Goal: Information Seeking & Learning: Learn about a topic

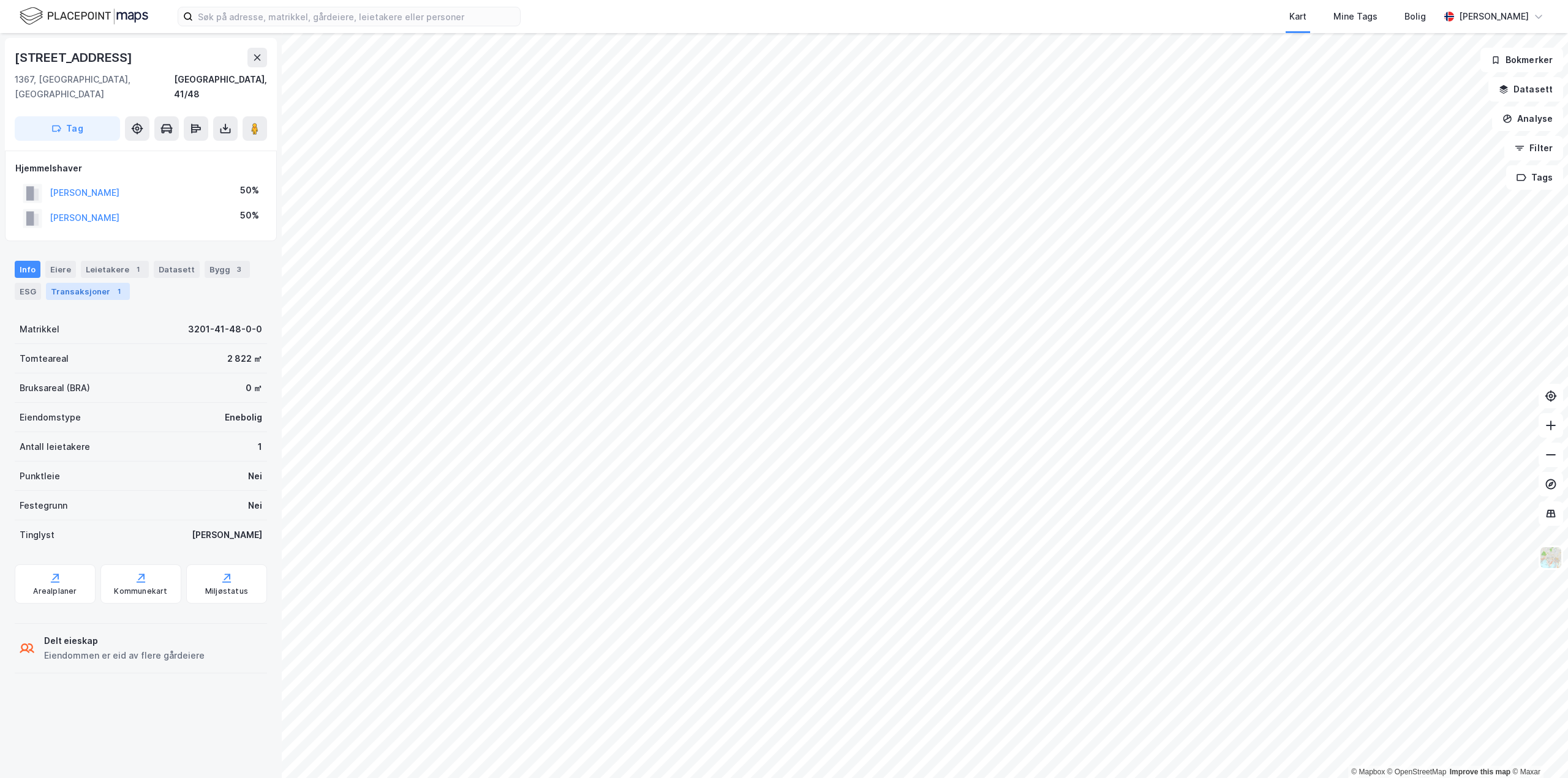
click at [84, 283] on div "Transaksjoner 1" at bounding box center [88, 292] width 84 height 17
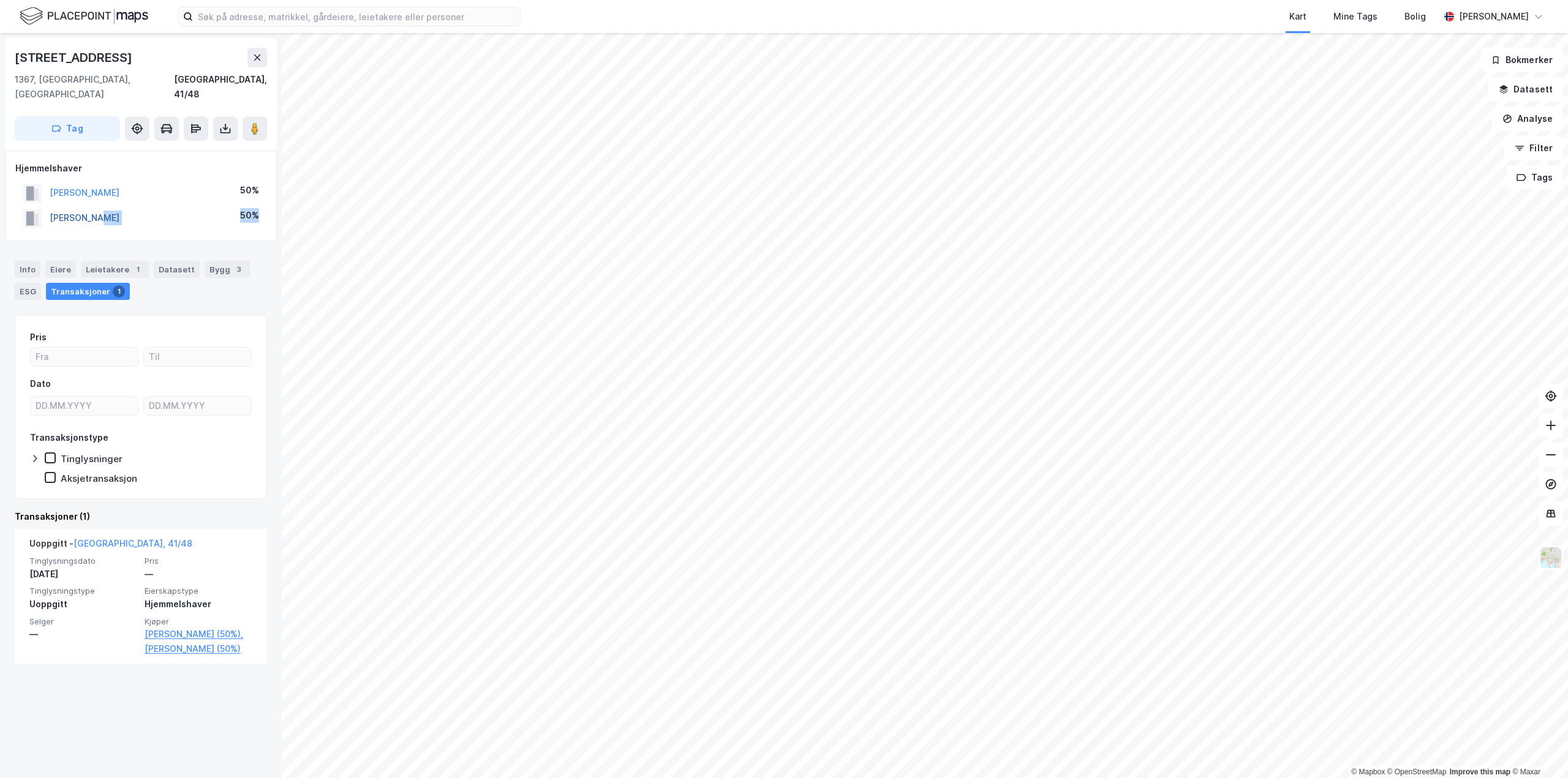
drag, startPoint x: 117, startPoint y: 212, endPoint x: 76, endPoint y: 208, distance: 41.2
click at [72, 212] on div "[PERSON_NAME] 50%" at bounding box center [141, 218] width 251 height 25
click at [0, 0] on button "[PERSON_NAME]" at bounding box center [0, 0] width 0 height 0
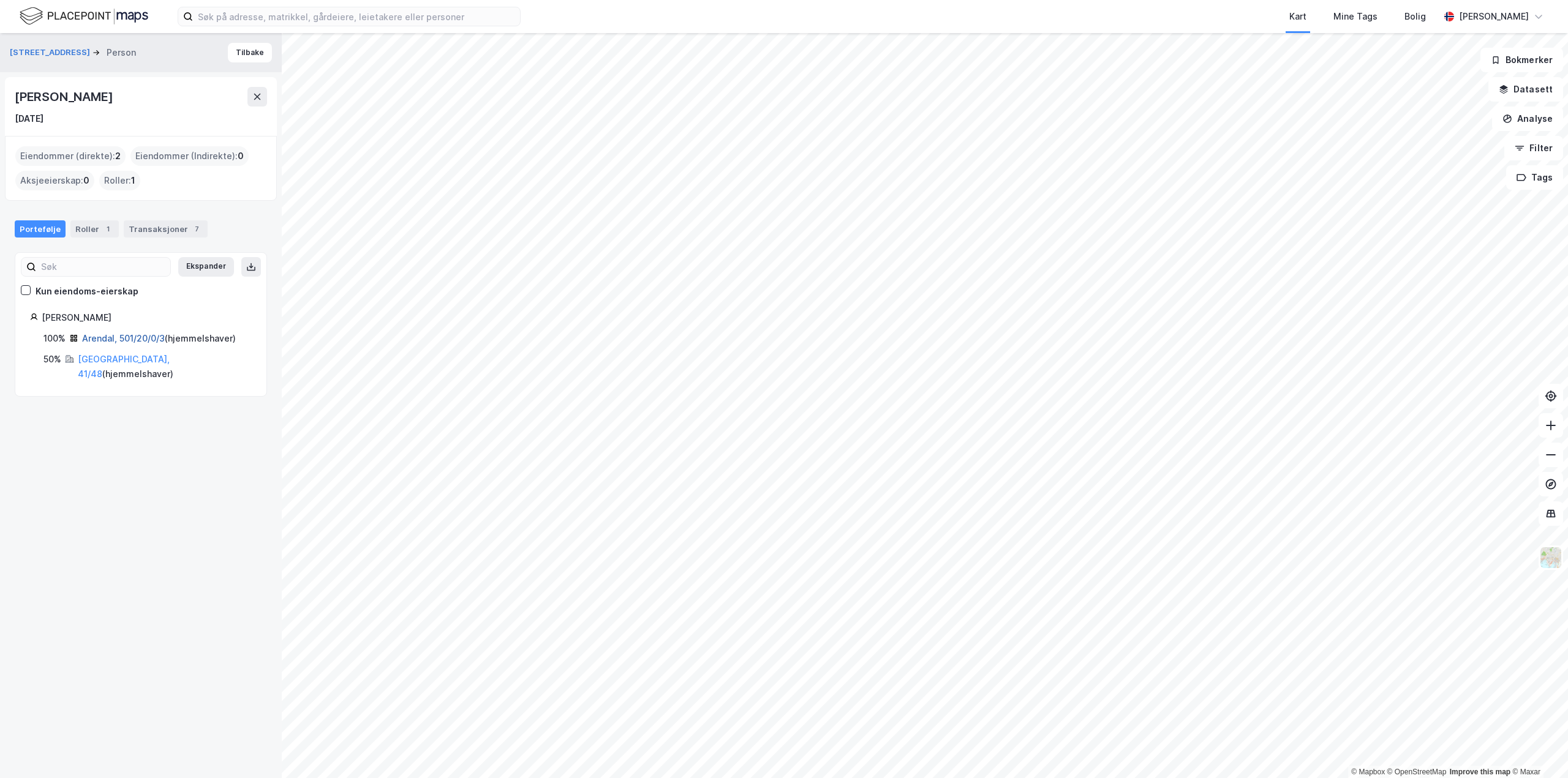
click at [107, 340] on link "Arendal, 501/20/0/3" at bounding box center [123, 338] width 83 height 10
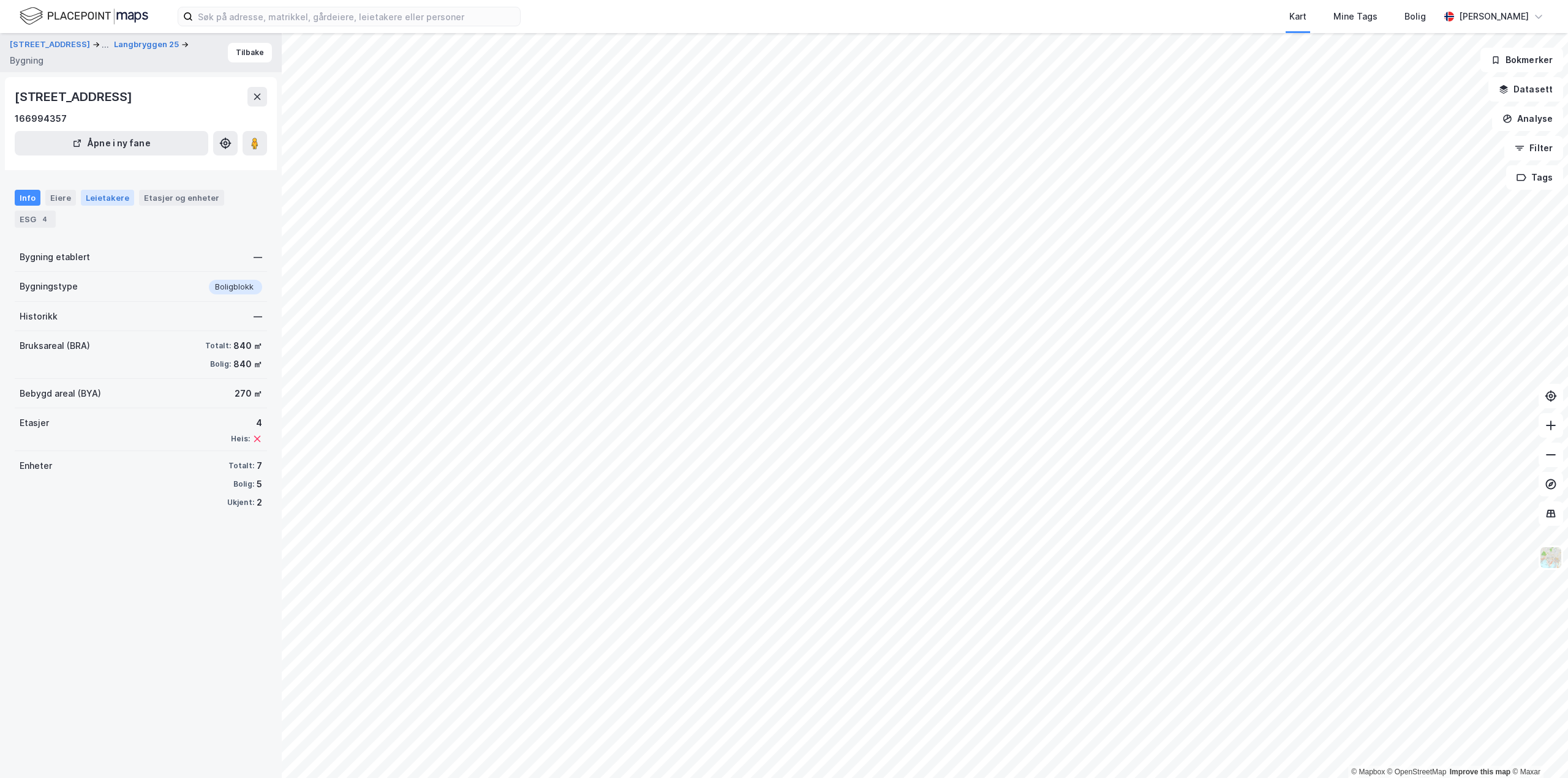
click at [117, 202] on div "Leietakere" at bounding box center [107, 198] width 53 height 16
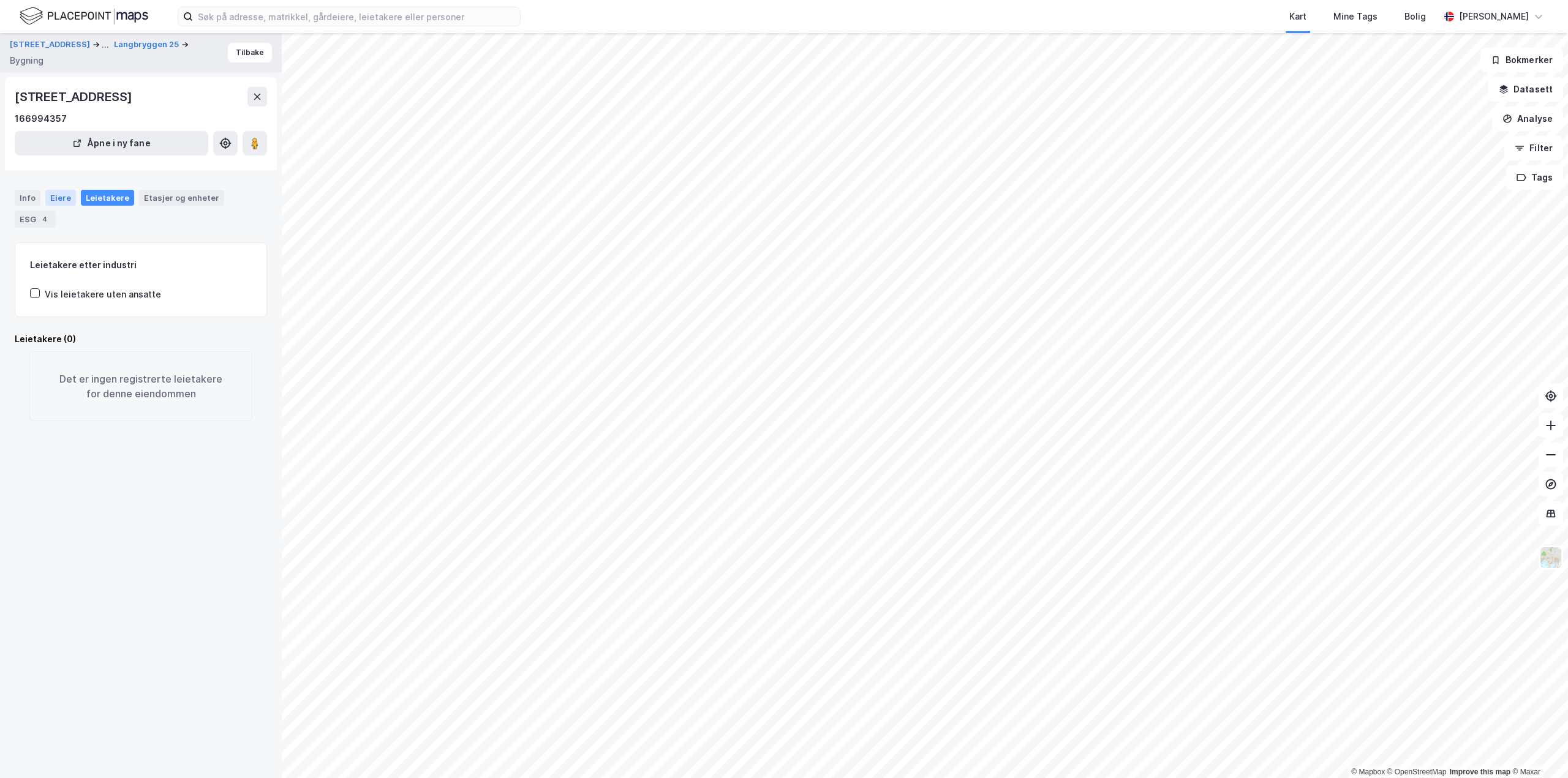
click at [72, 205] on div "Eiere" at bounding box center [61, 198] width 31 height 16
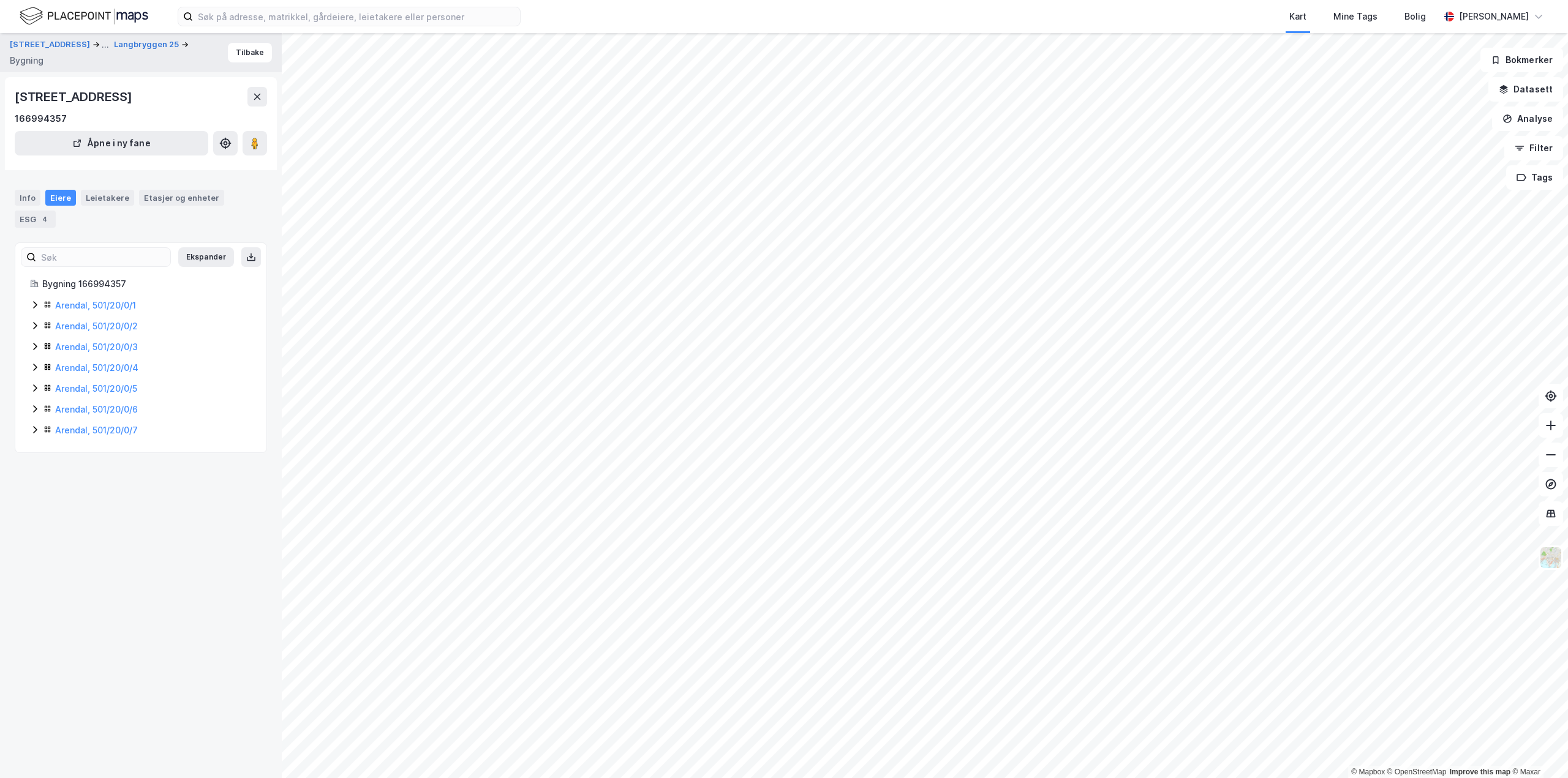
click at [8, 196] on div "Info Eiere Leietakere Etasjer og enheter ESG 4" at bounding box center [141, 204] width 282 height 58
click at [41, 187] on div "Info Eiere Leietakere Etasjer og enheter ESG 4" at bounding box center [141, 204] width 282 height 58
click at [27, 194] on div "Info" at bounding box center [28, 198] width 26 height 16
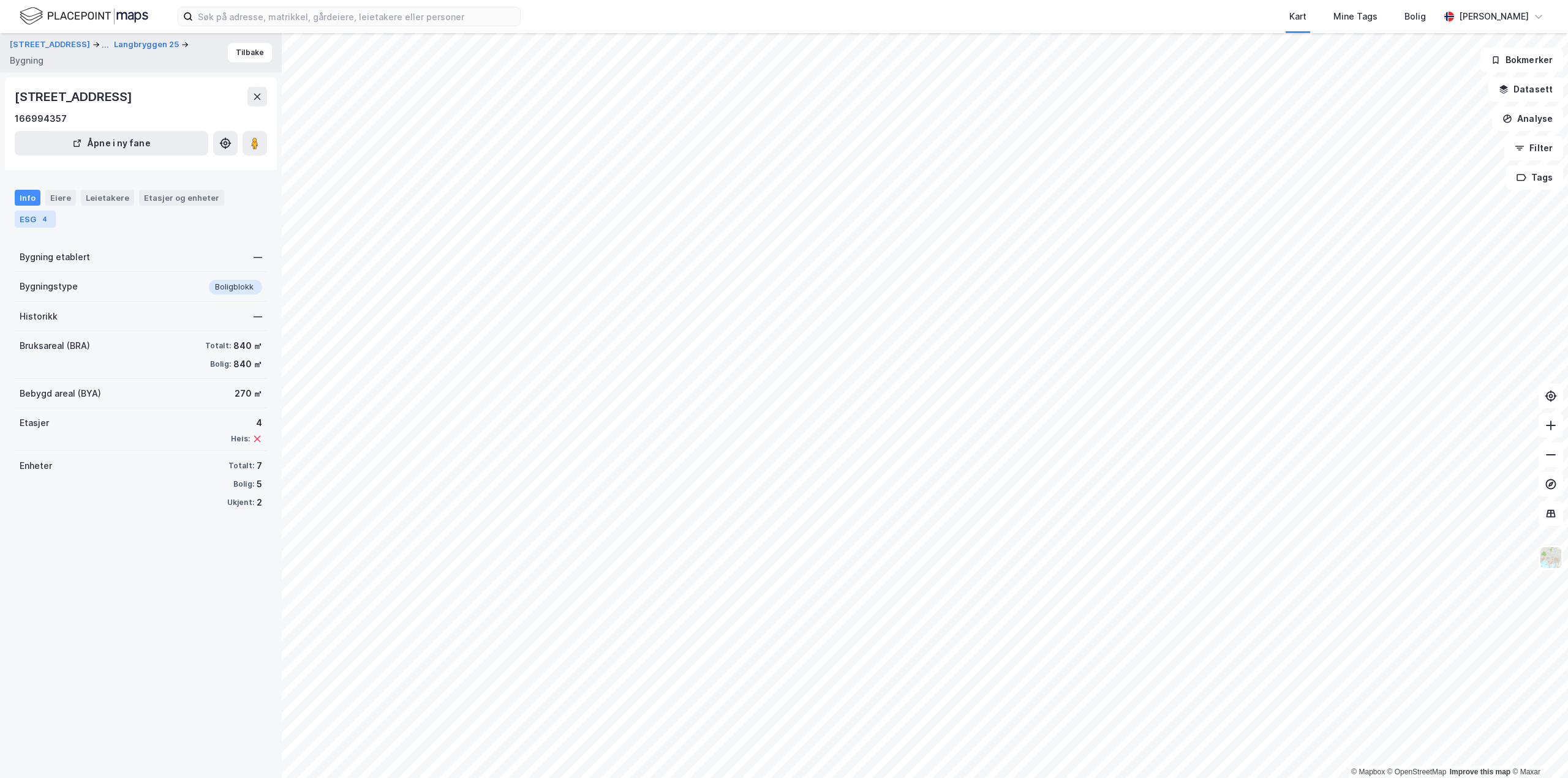
click at [37, 223] on div "ESG 4" at bounding box center [35, 219] width 41 height 17
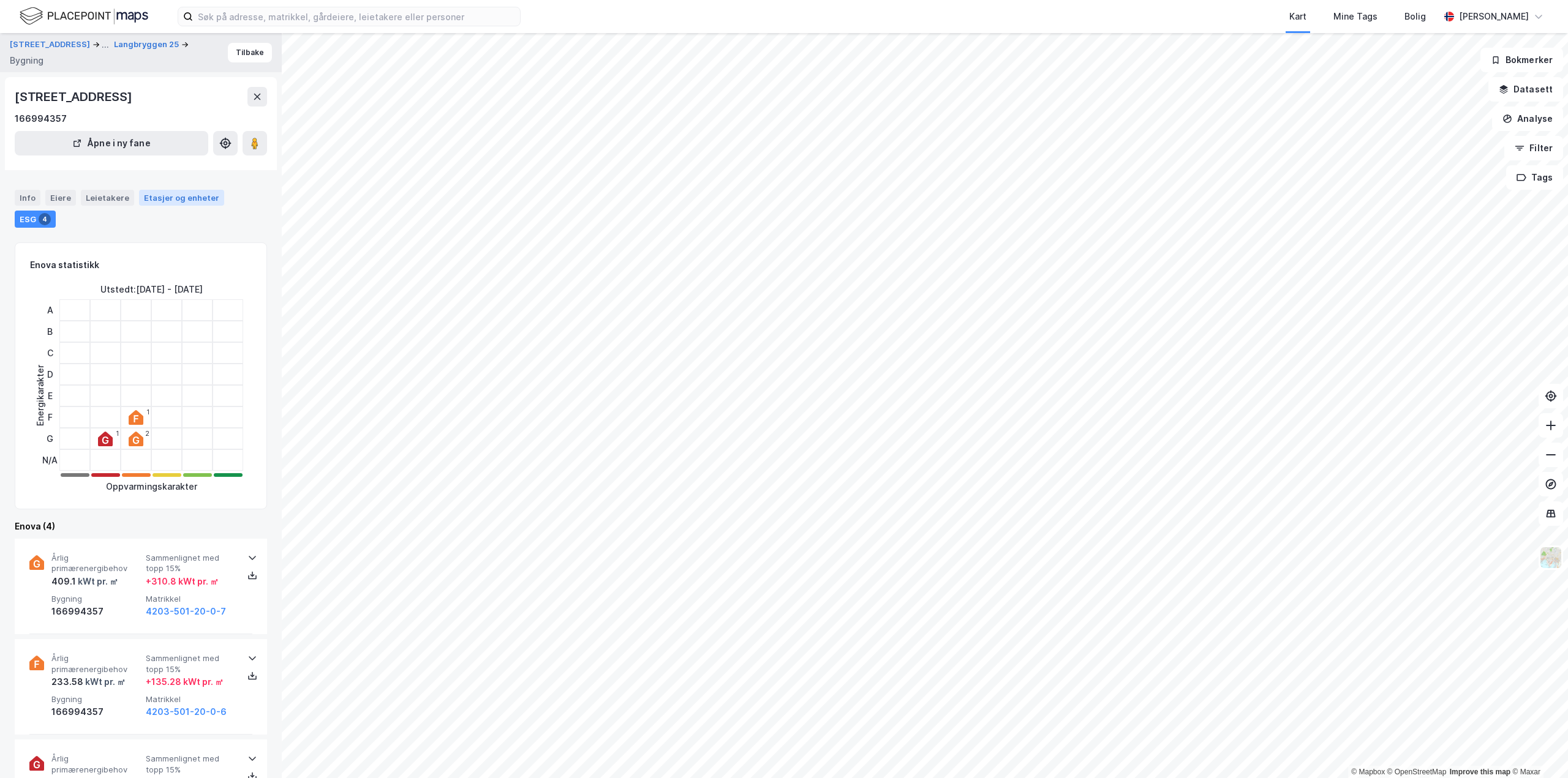
click at [157, 198] on div "Etasjer og enheter" at bounding box center [181, 198] width 76 height 11
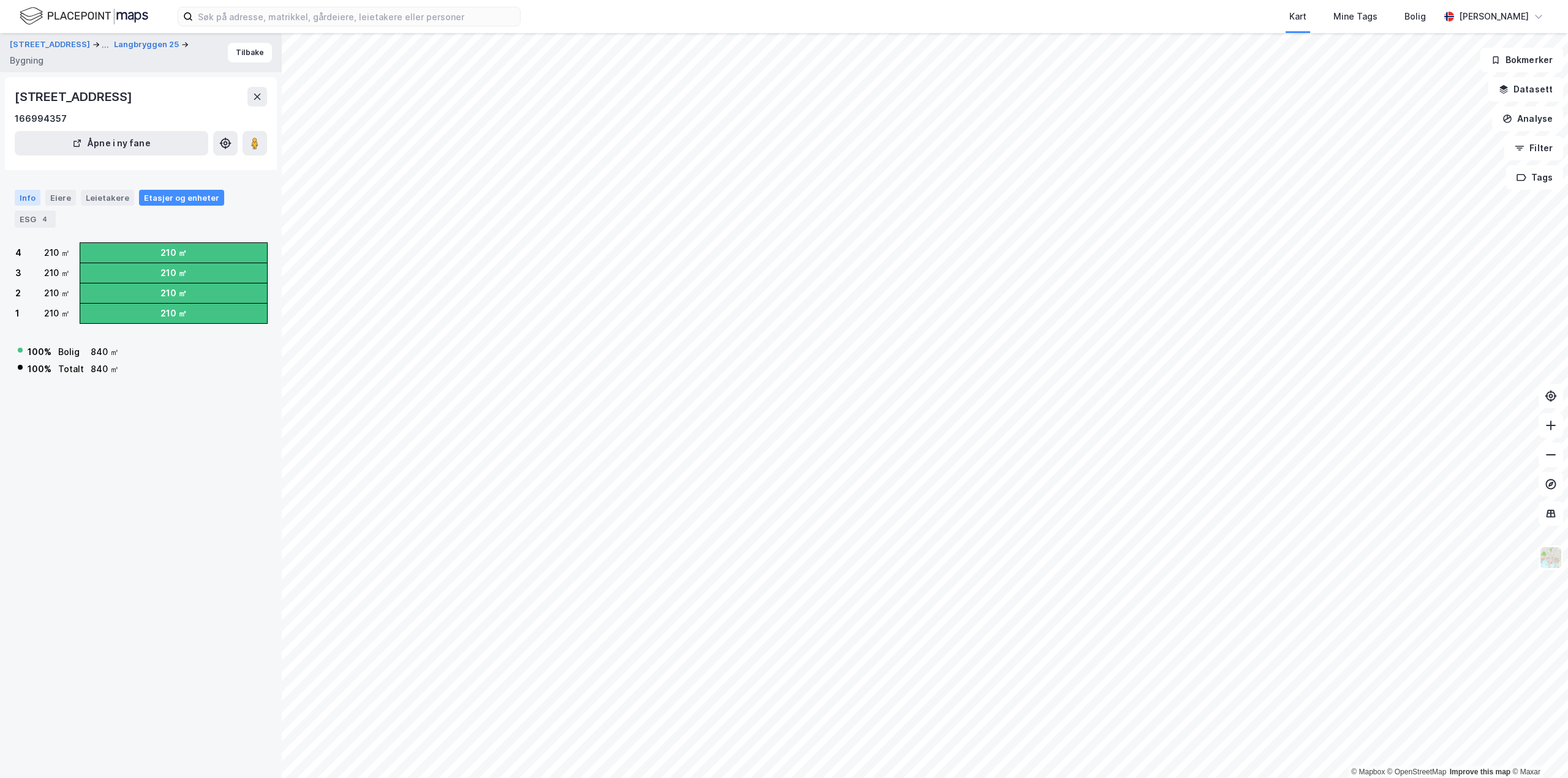
click at [27, 195] on div "Info" at bounding box center [28, 198] width 26 height 16
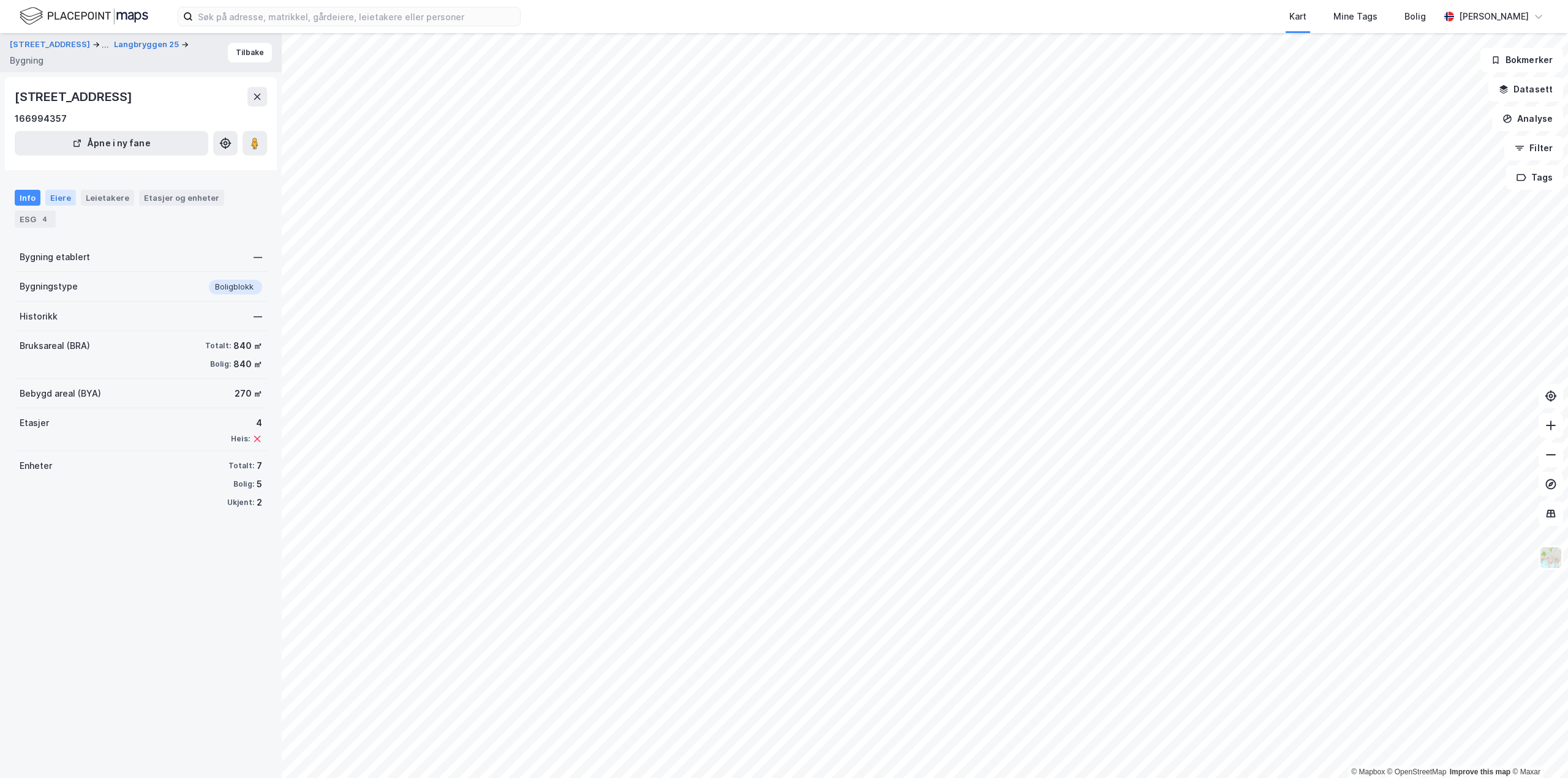
click at [50, 198] on div "Eiere" at bounding box center [61, 198] width 31 height 16
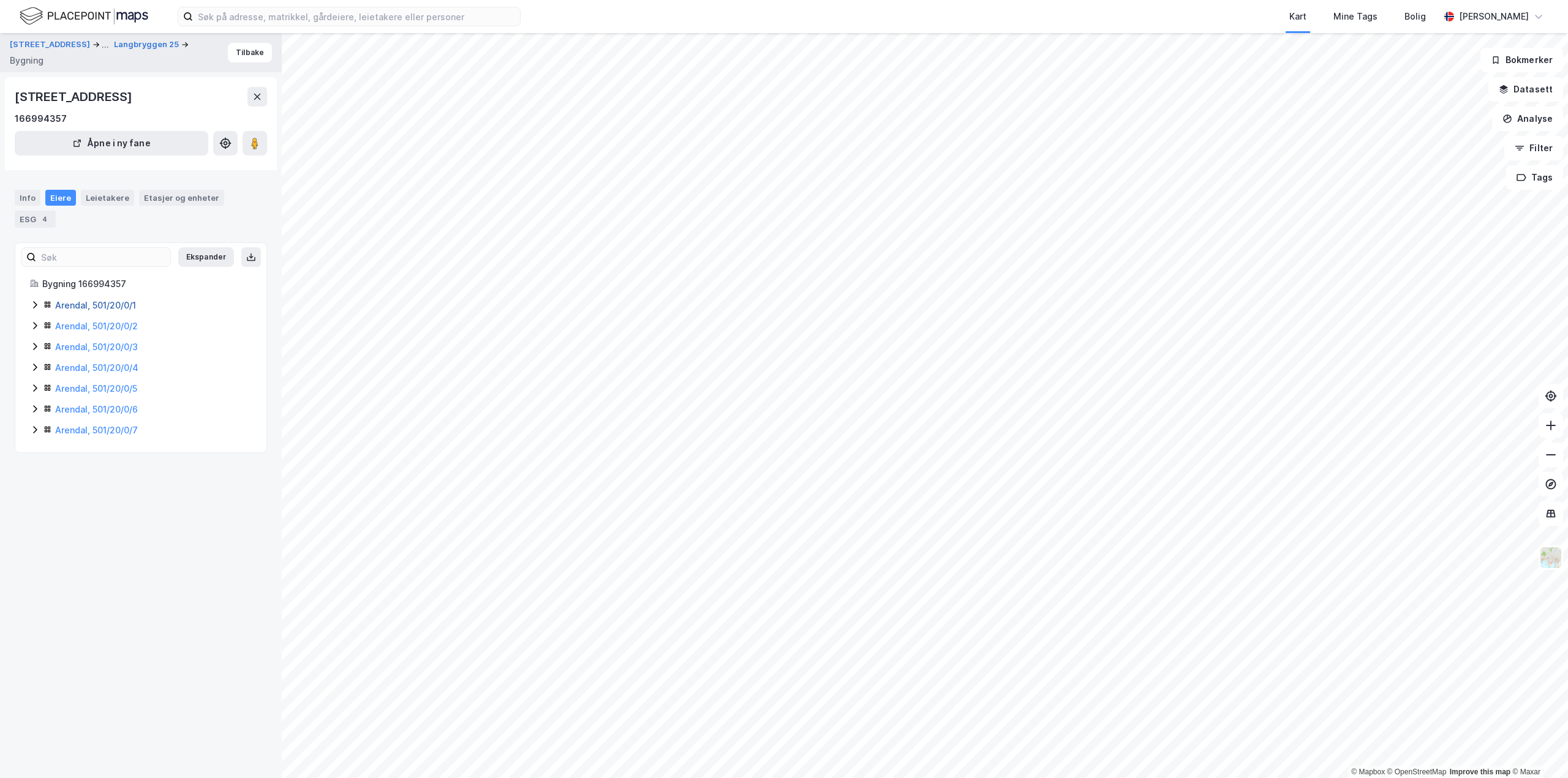
click at [79, 308] on link "Arendal, 501/20/0/1" at bounding box center [96, 305] width 81 height 10
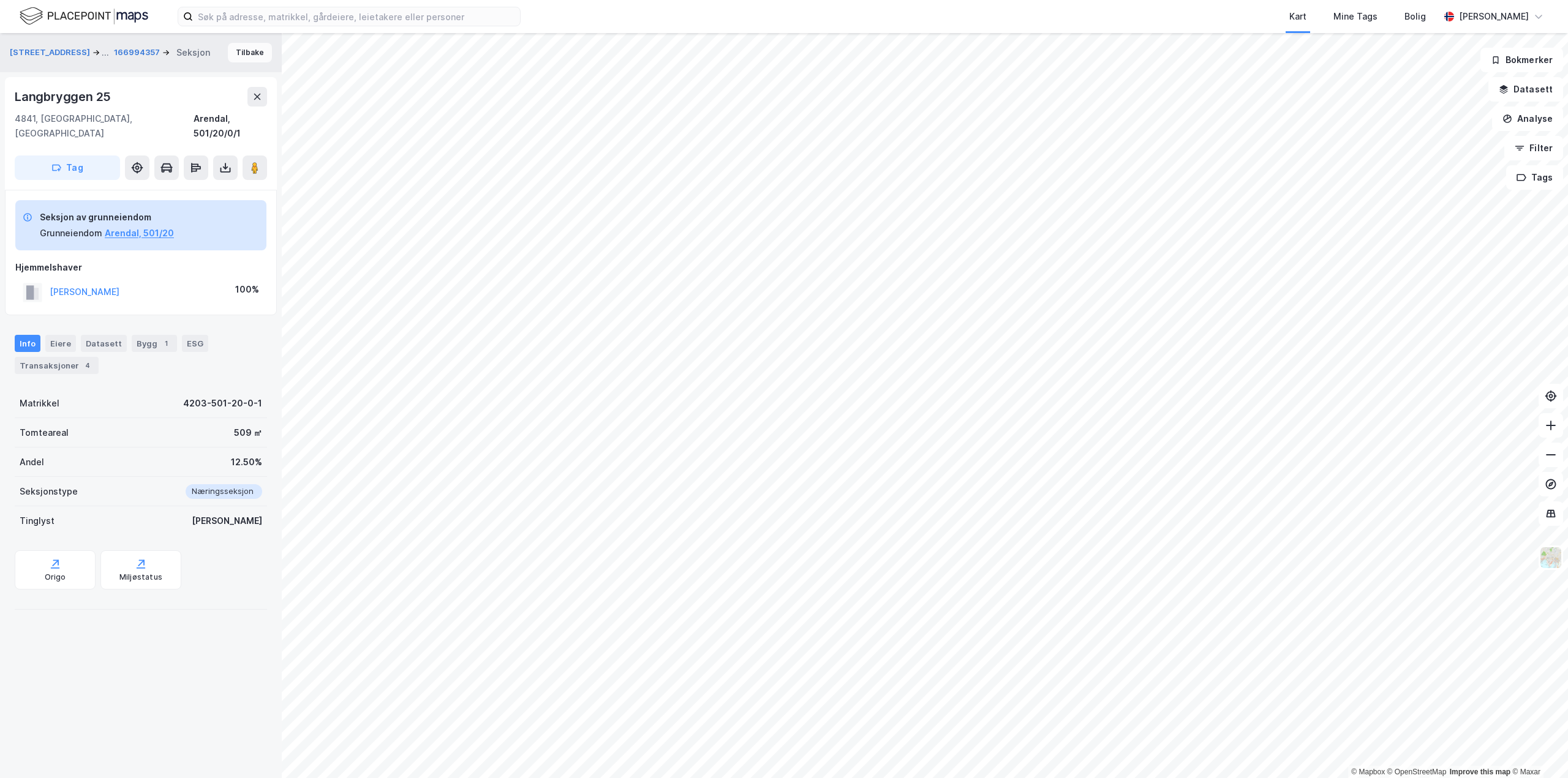
click at [228, 52] on button "Tilbake" at bounding box center [250, 53] width 44 height 20
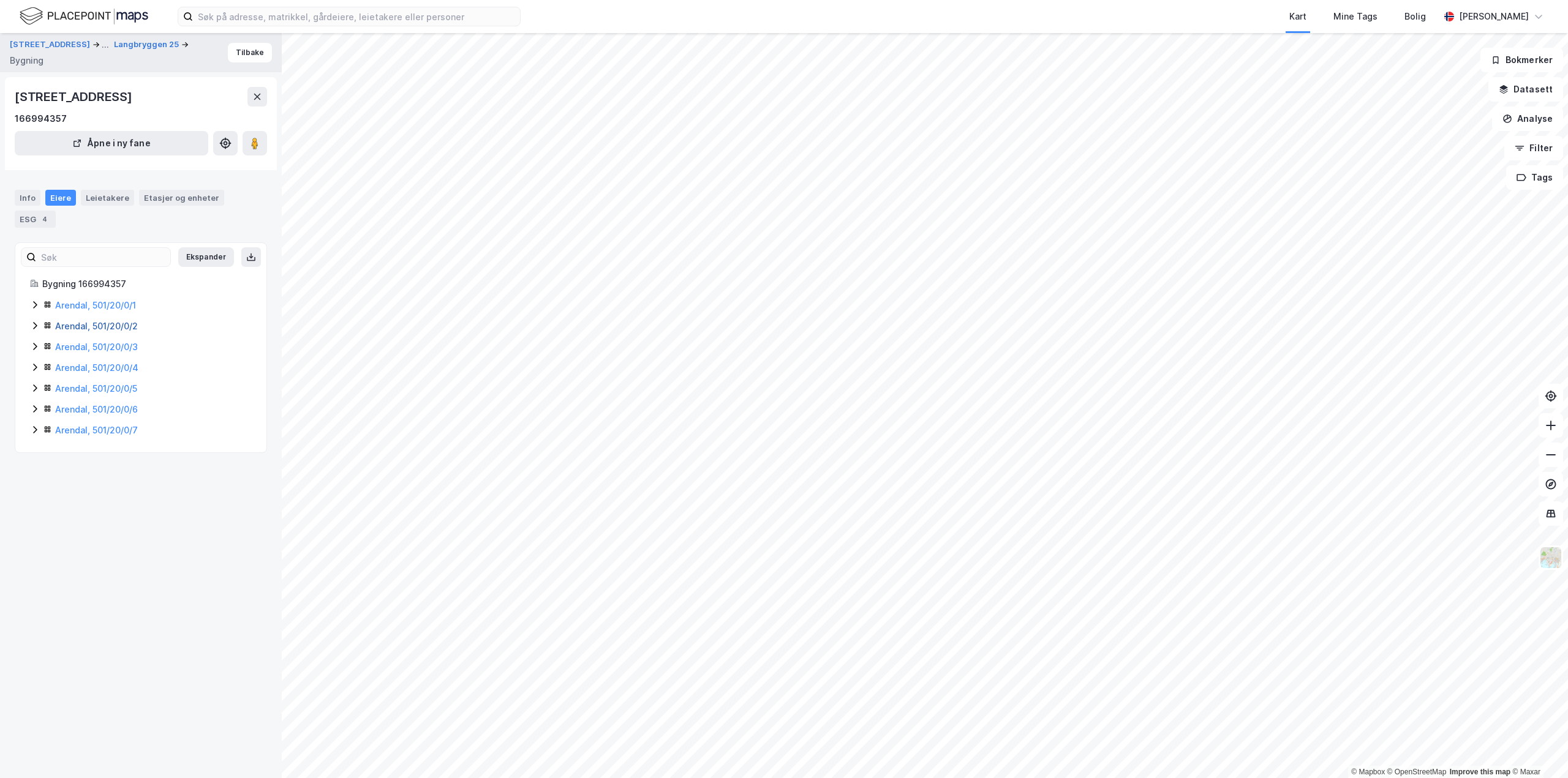
click at [99, 325] on link "Arendal, 501/20/0/2" at bounding box center [96, 325] width 83 height 10
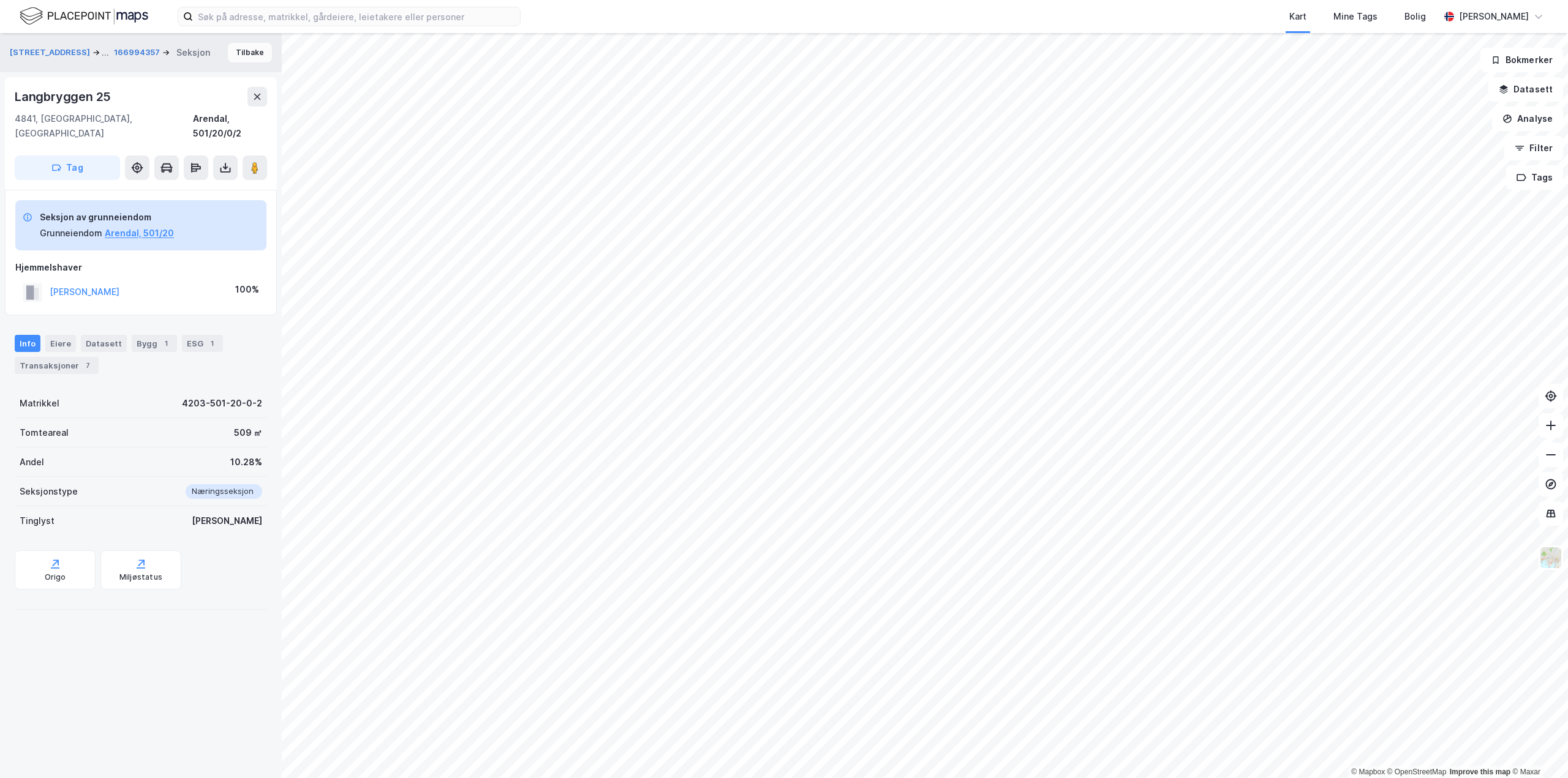
click at [248, 52] on button "Tilbake" at bounding box center [250, 53] width 44 height 20
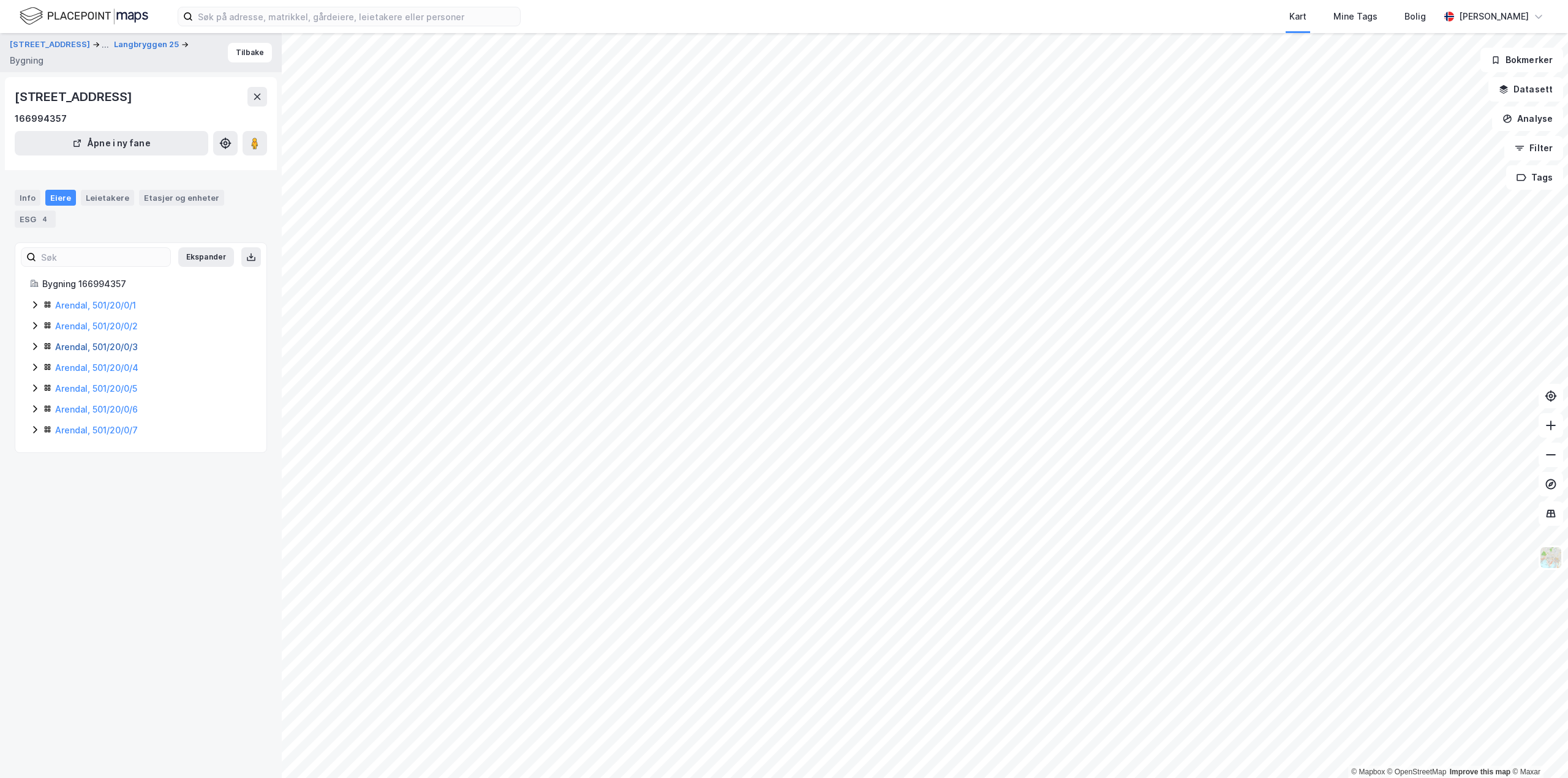
click at [80, 345] on link "Arendal, 501/20/0/3" at bounding box center [96, 346] width 83 height 10
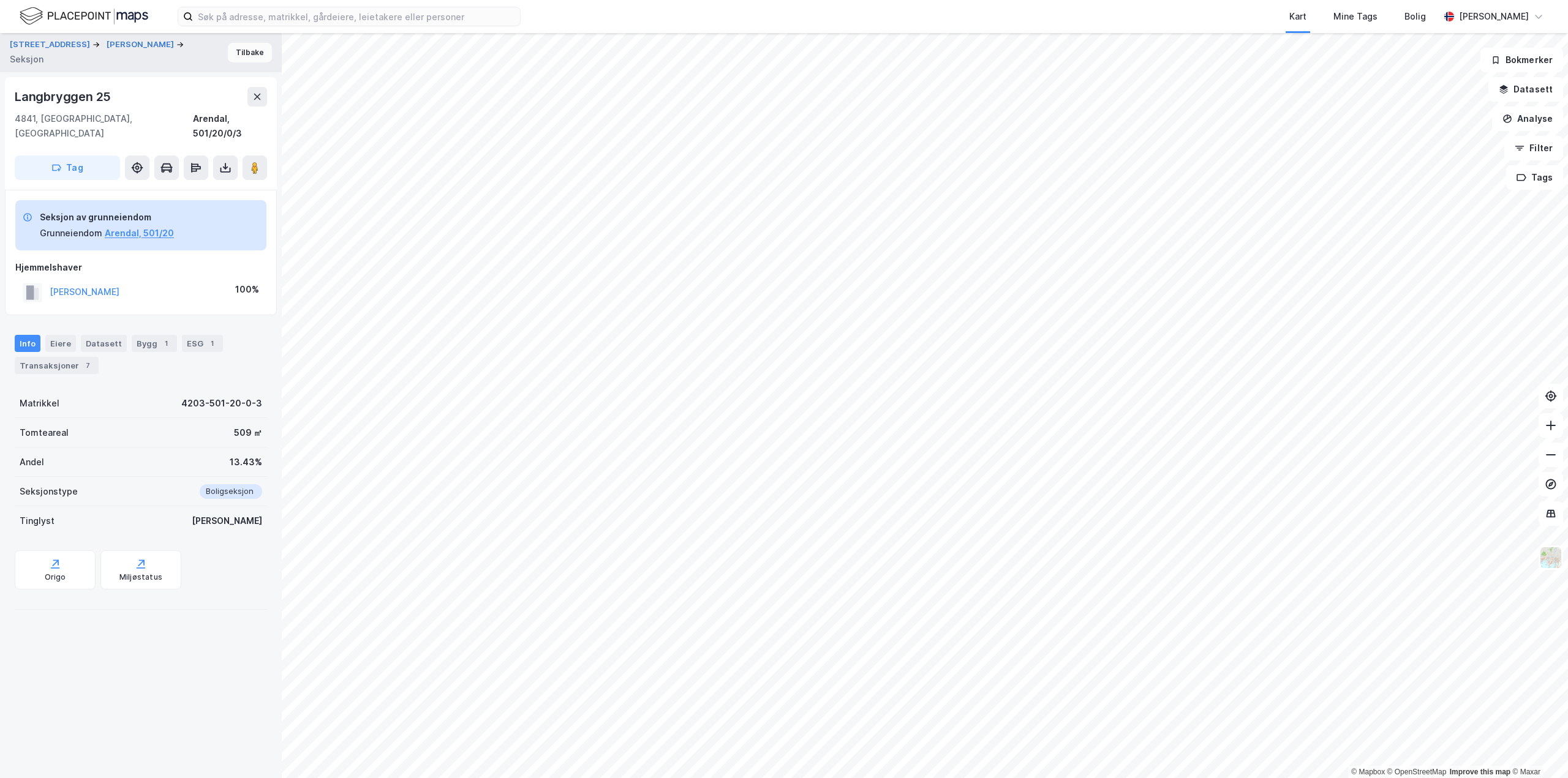
click at [248, 52] on button "Tilbake" at bounding box center [250, 53] width 44 height 20
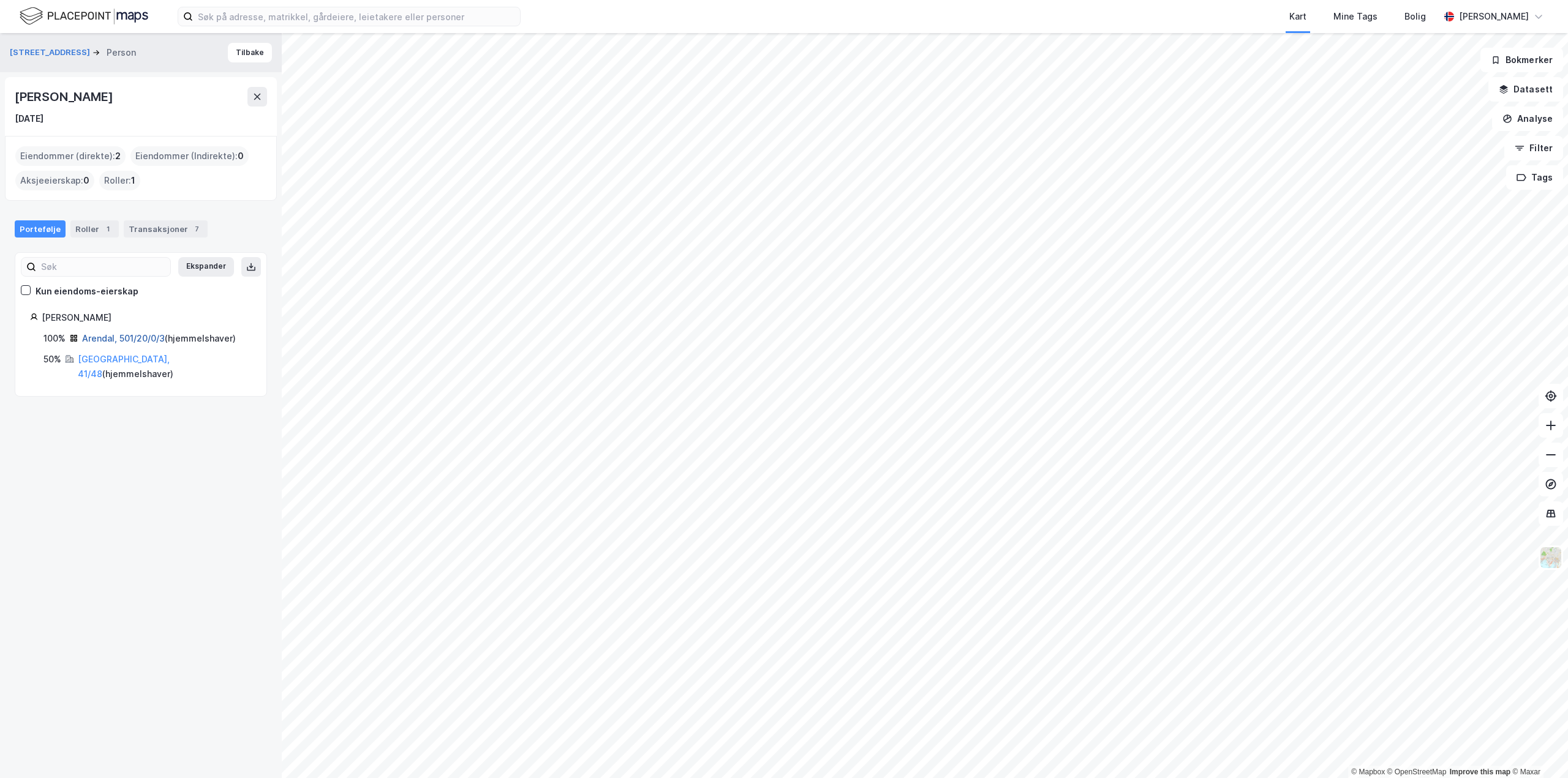
click at [110, 333] on link "Arendal, 501/20/0/3" at bounding box center [123, 338] width 83 height 10
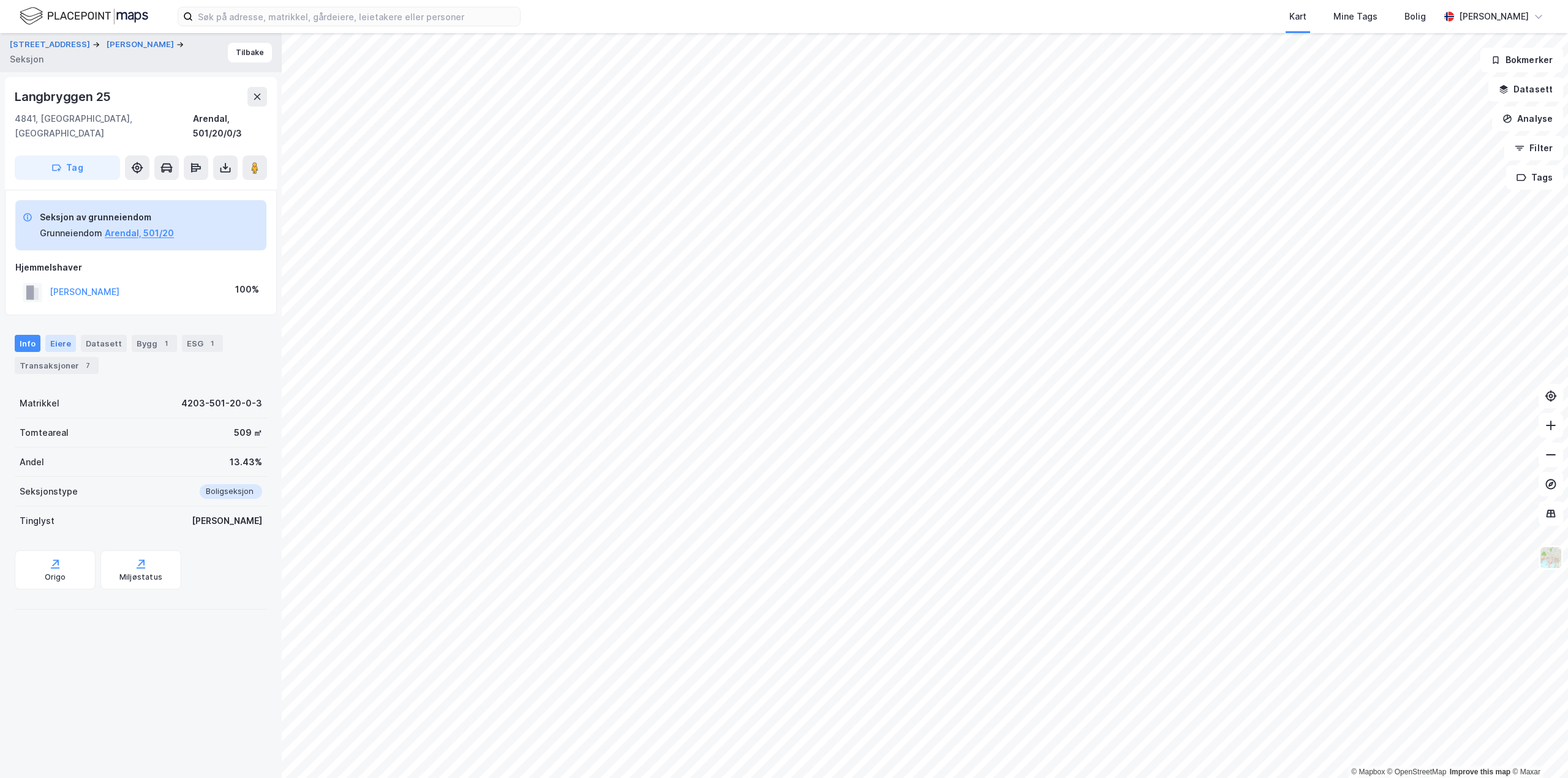
click at [61, 335] on div "Eiere" at bounding box center [61, 343] width 31 height 17
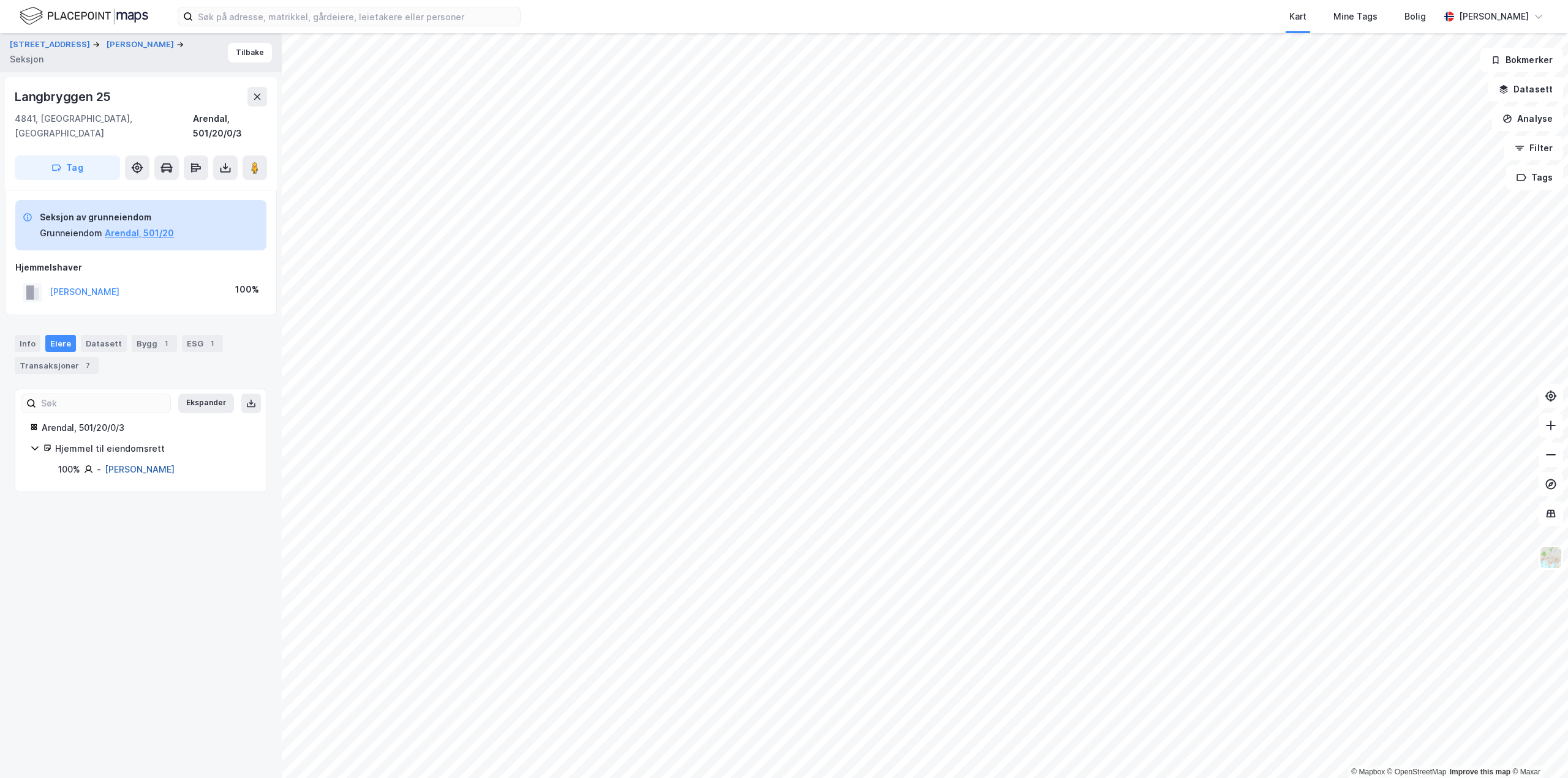
click at [117, 464] on link "[PERSON_NAME]" at bounding box center [140, 469] width 70 height 10
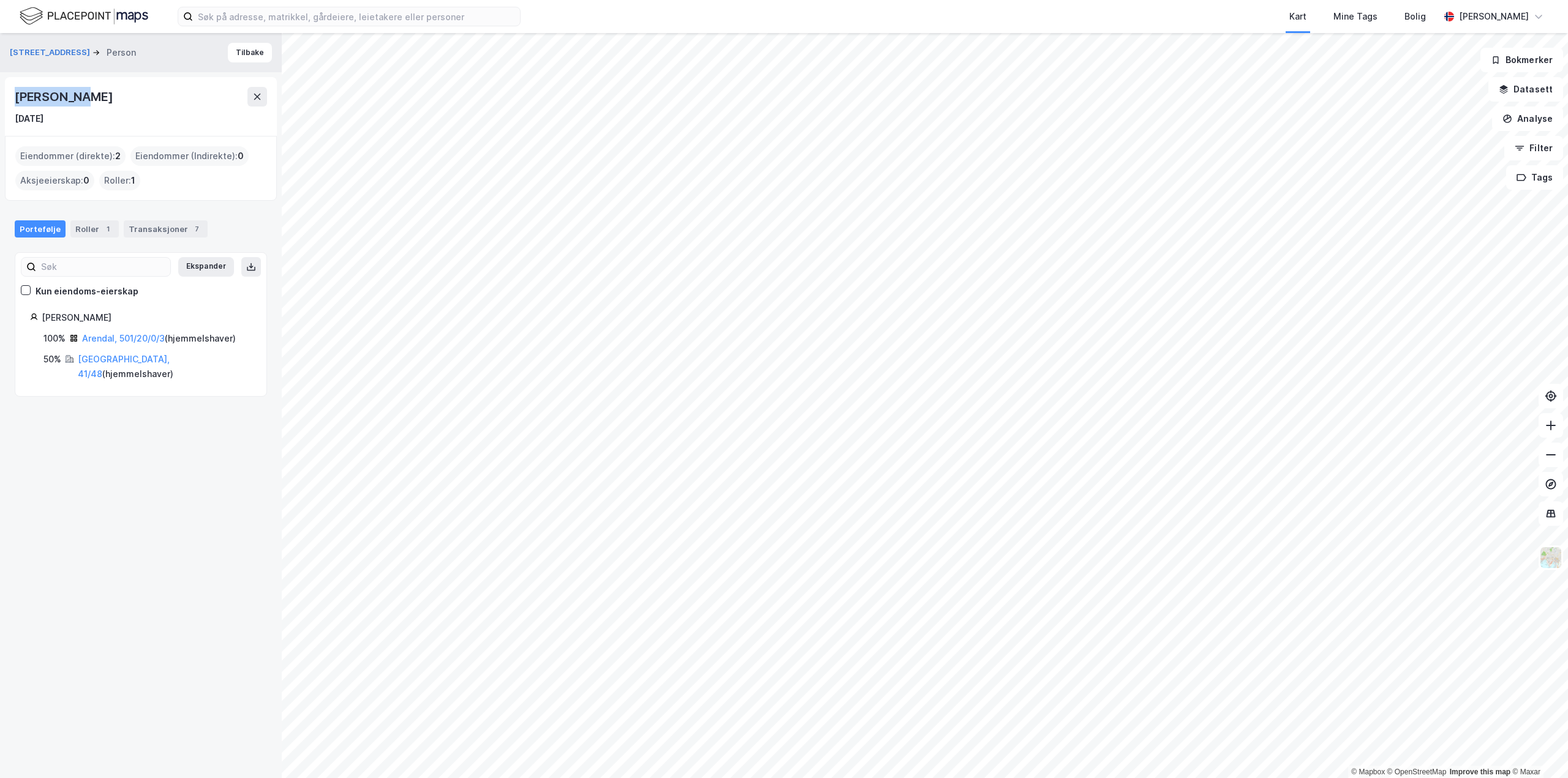
drag, startPoint x: 85, startPoint y: 96, endPoint x: 16, endPoint y: 101, distance: 69.2
click at [16, 101] on div "[PERSON_NAME]" at bounding box center [141, 97] width 252 height 20
click at [263, 96] on button at bounding box center [257, 97] width 20 height 20
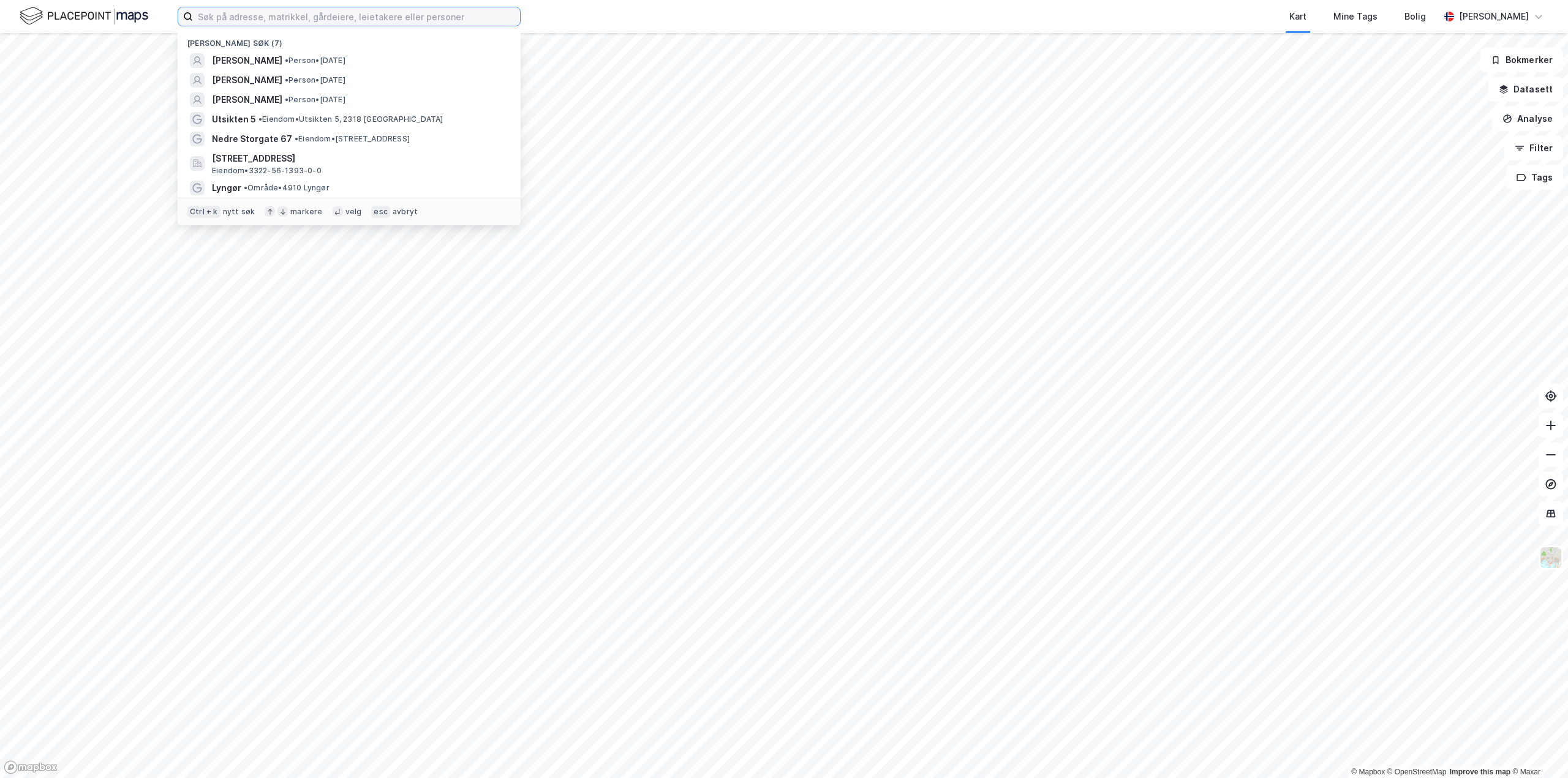
click at [229, 21] on input at bounding box center [356, 17] width 327 height 18
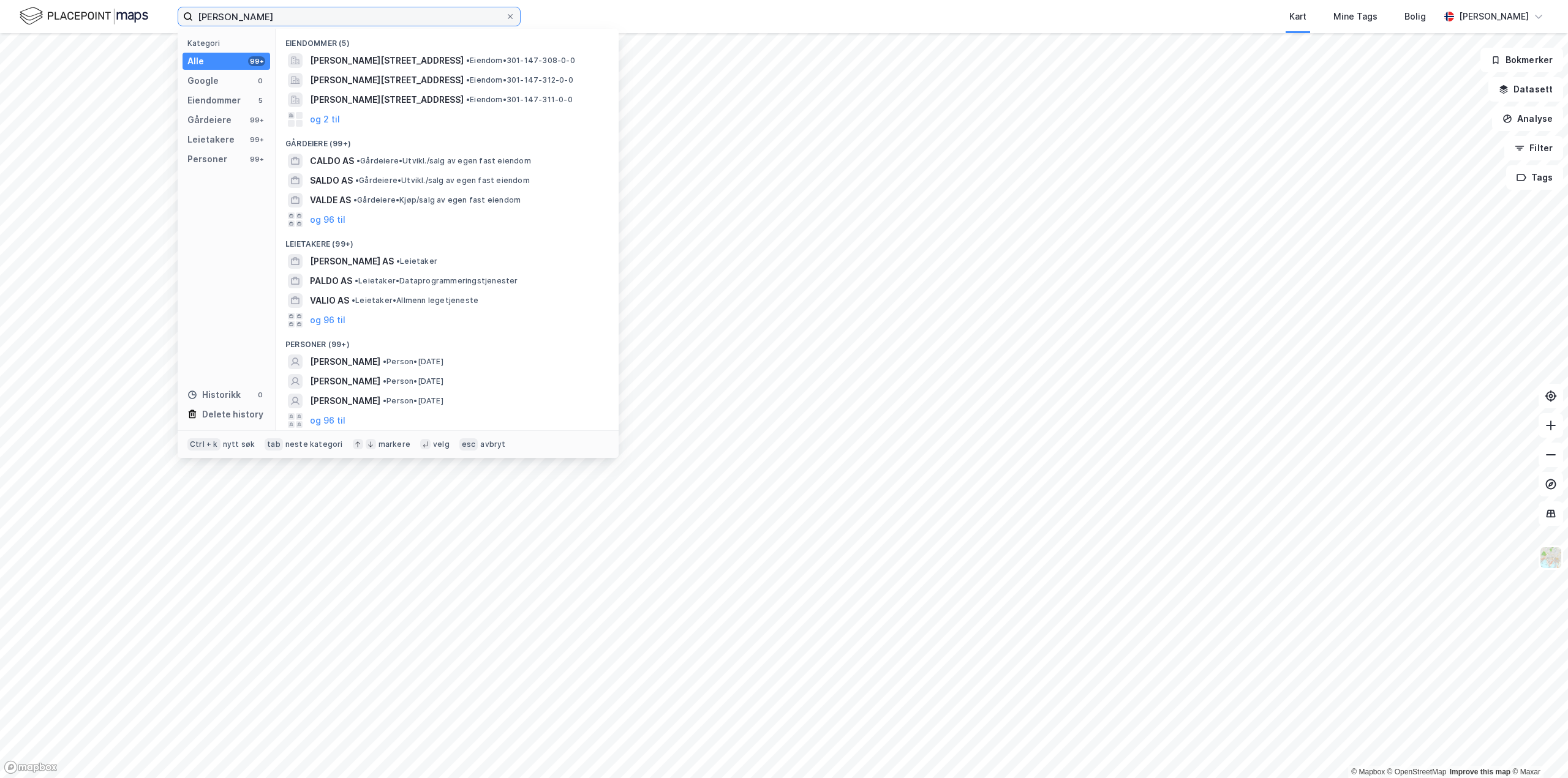
type input "[PERSON_NAME]"
click at [318, 264] on span "[PERSON_NAME] AS" at bounding box center [352, 262] width 84 height 15
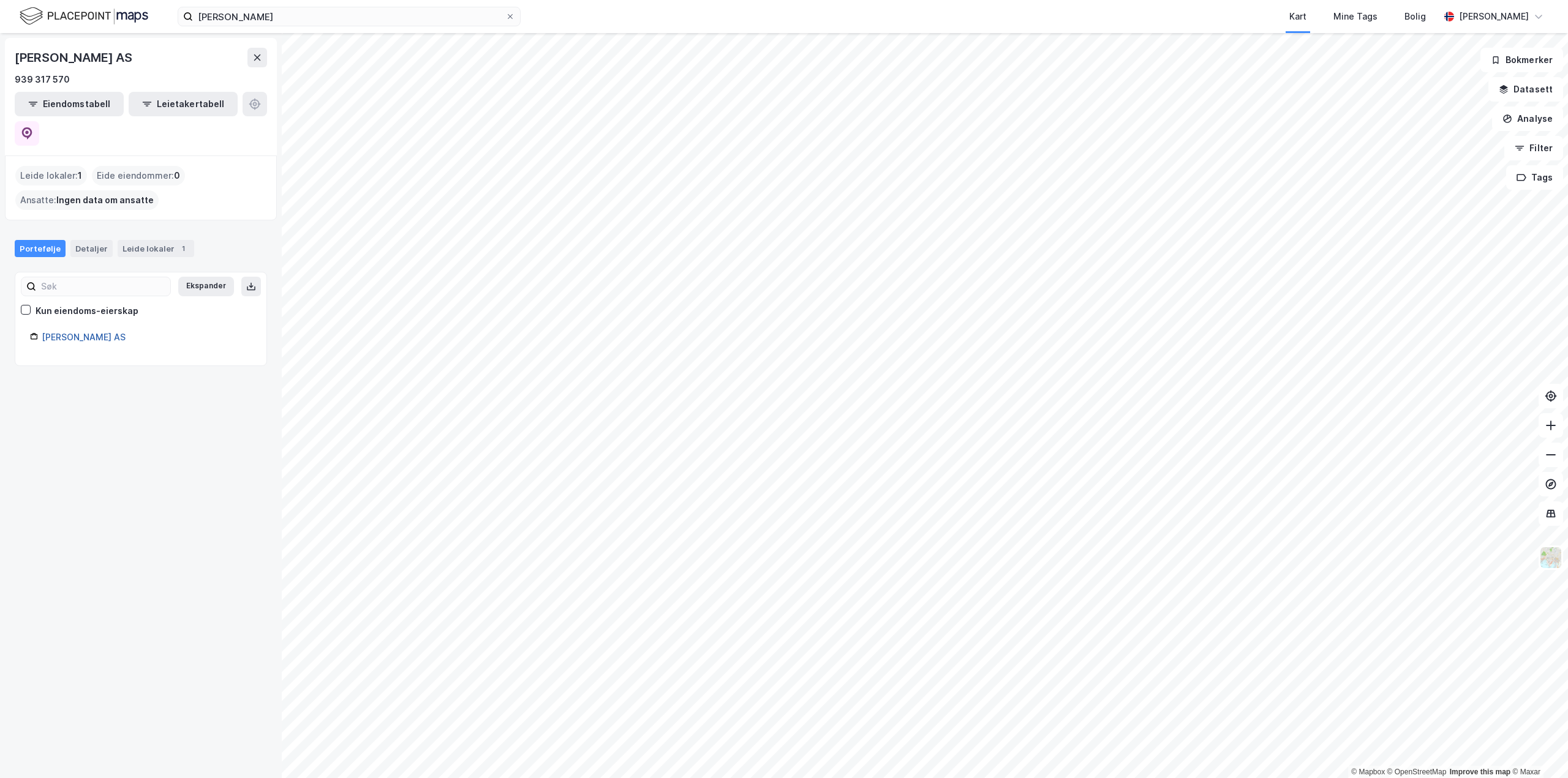
click at [64, 332] on link "[PERSON_NAME] AS" at bounding box center [84, 336] width 84 height 10
click at [92, 56] on div "[PERSON_NAME] AS" at bounding box center [74, 58] width 120 height 20
click at [281, 6] on div "[PERSON_NAME] Kart Mine Tags Bolig [PERSON_NAME]" at bounding box center [784, 17] width 1568 height 33
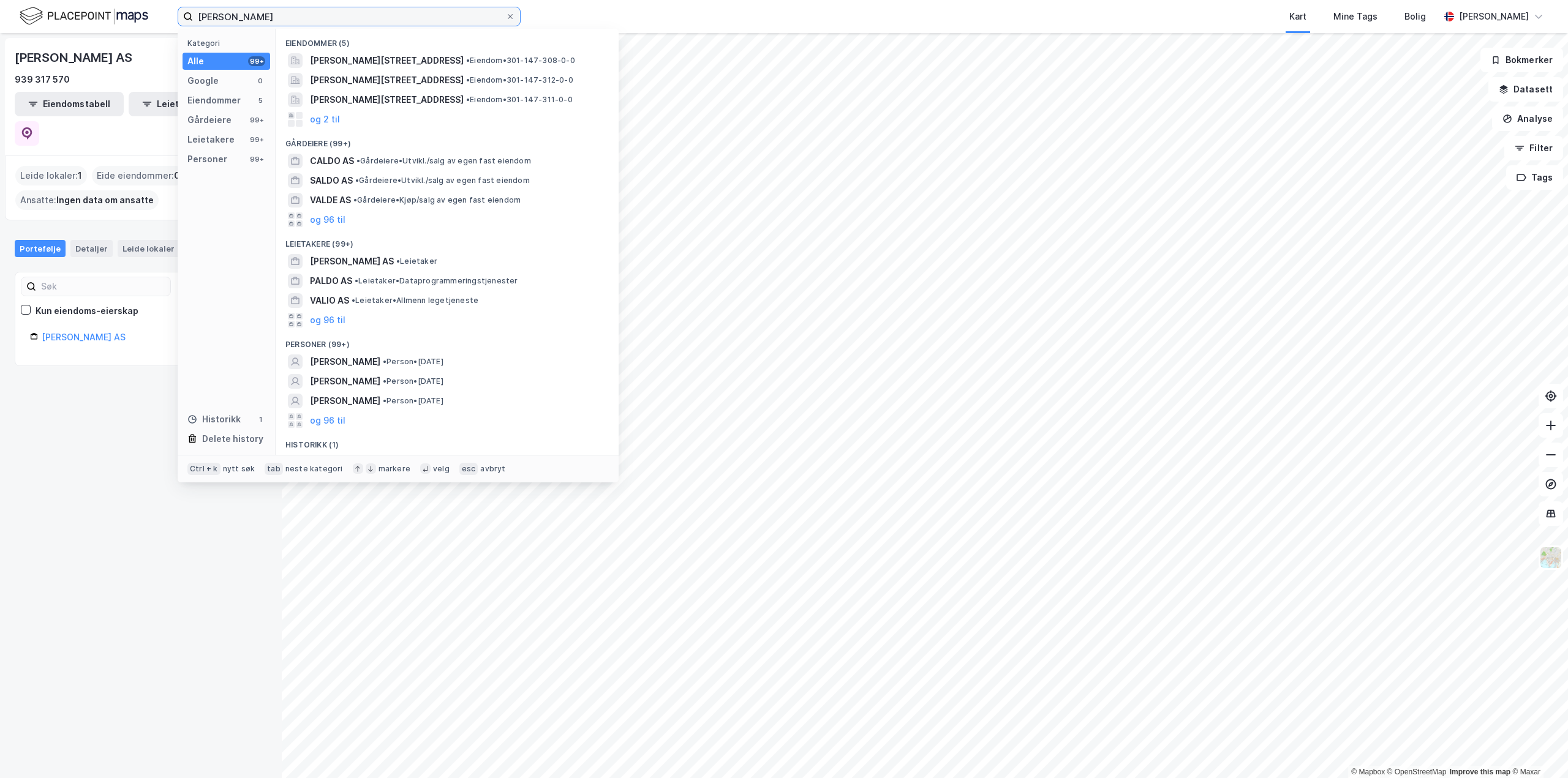
click at [267, 16] on input "[PERSON_NAME]" at bounding box center [349, 17] width 313 height 18
click at [324, 269] on div "[PERSON_NAME] AS • Leietaker" at bounding box center [447, 262] width 323 height 20
click at [267, 21] on input "[PERSON_NAME]" at bounding box center [349, 17] width 313 height 18
click at [316, 364] on span "[PERSON_NAME]" at bounding box center [345, 362] width 71 height 15
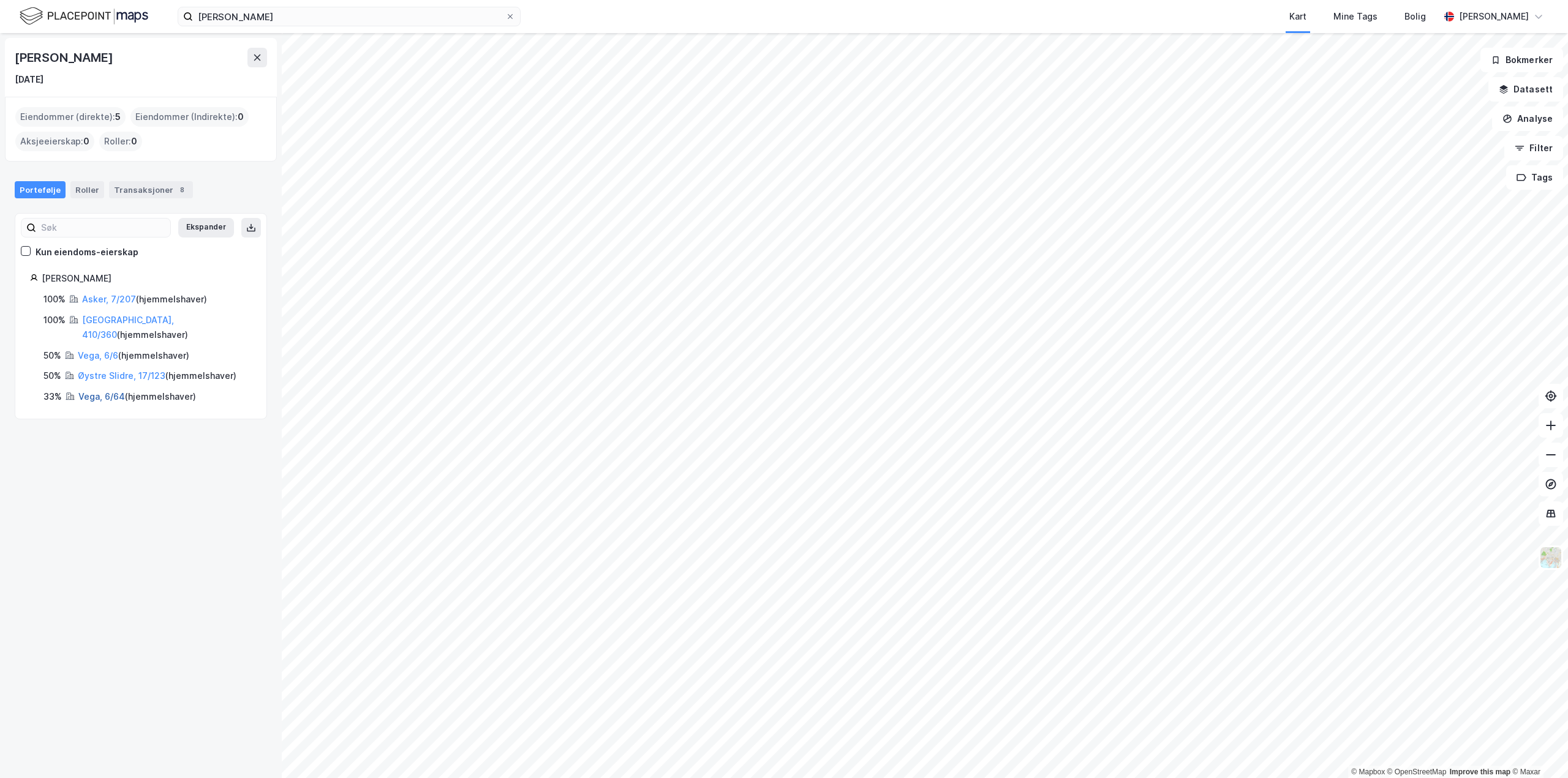
click at [112, 391] on link "Vega, 6/64" at bounding box center [102, 396] width 47 height 10
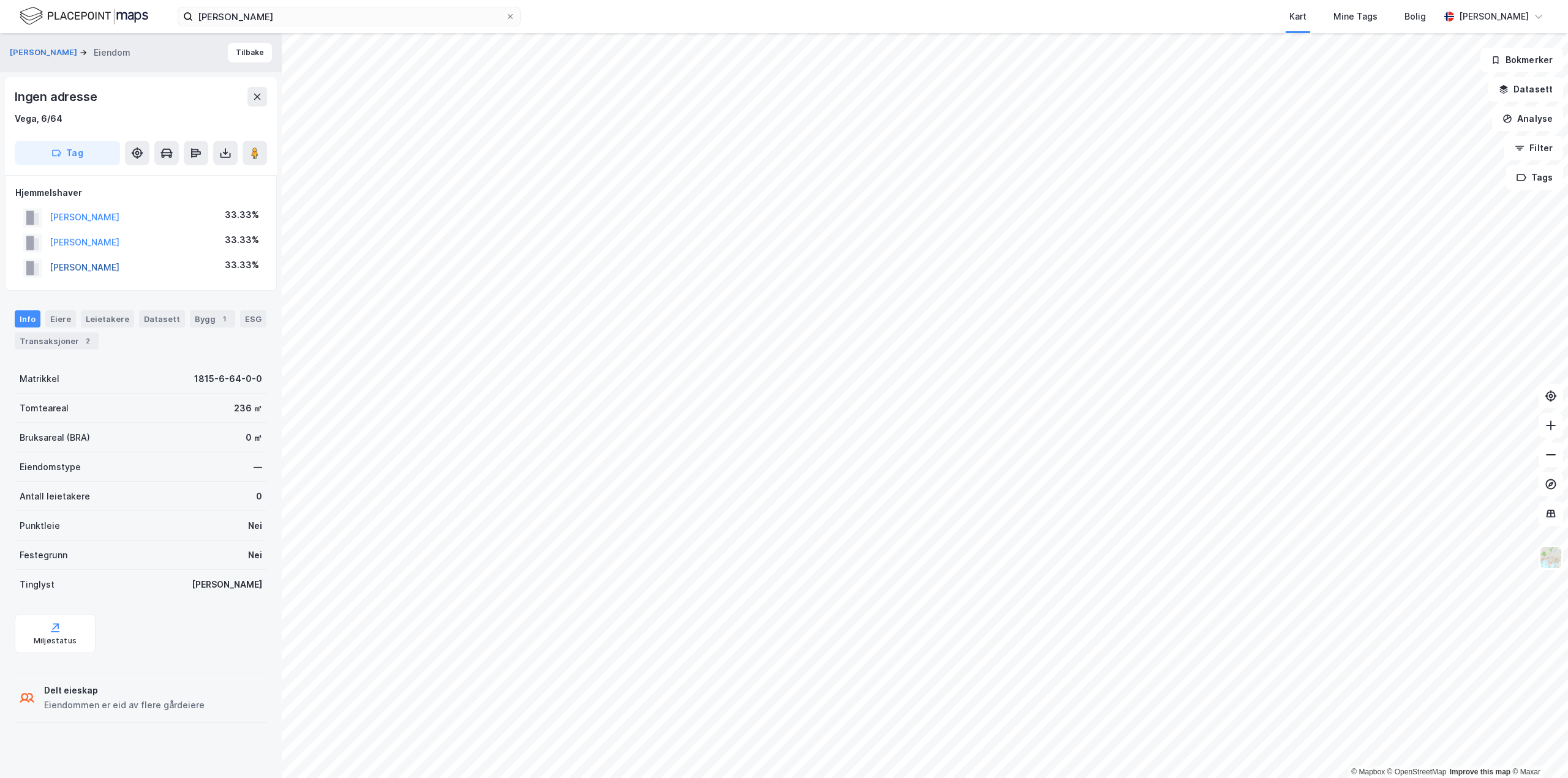
click at [0, 0] on button "[PERSON_NAME]" at bounding box center [0, 0] width 0 height 0
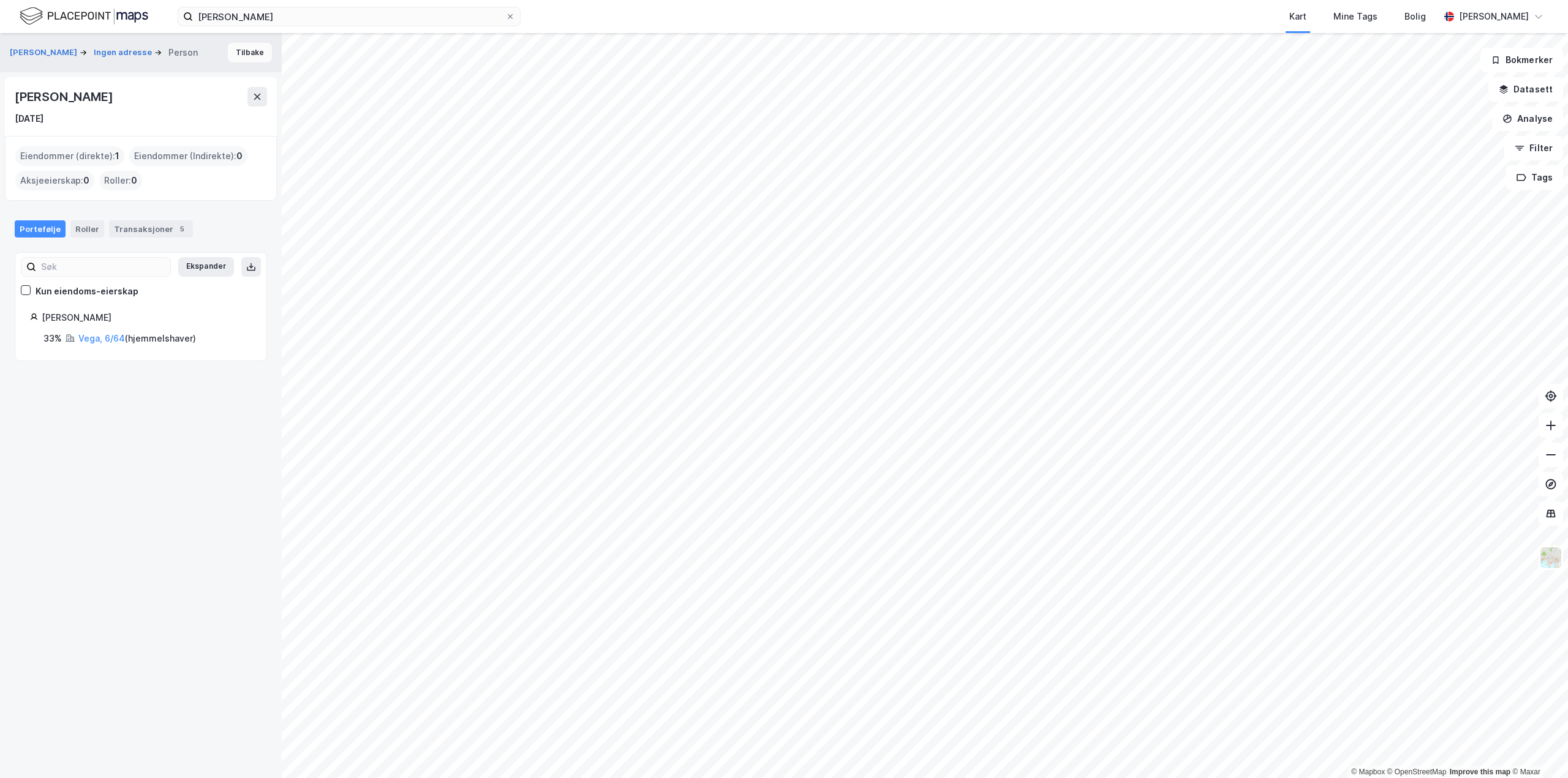
click at [248, 52] on button "Tilbake" at bounding box center [250, 53] width 44 height 20
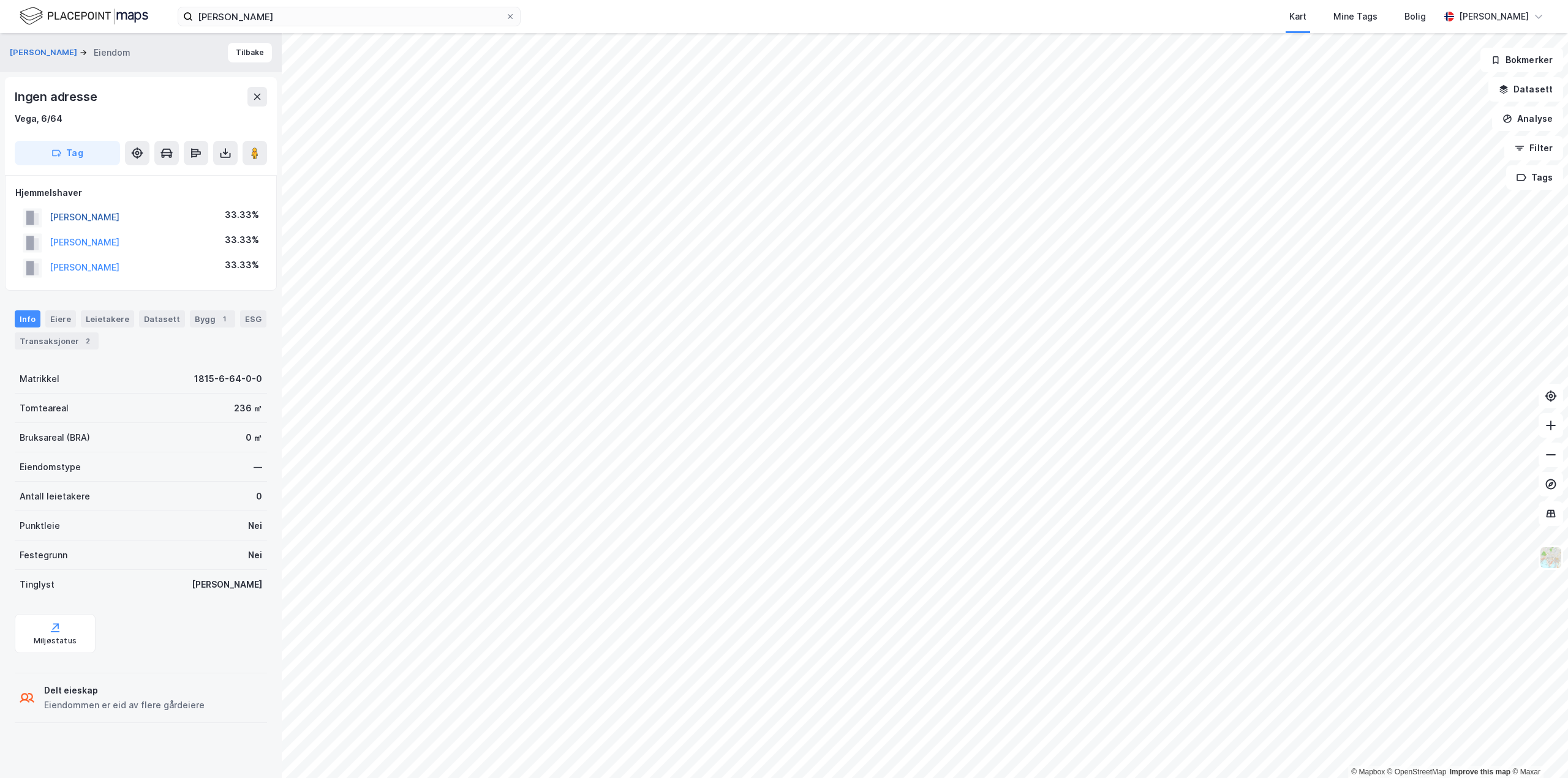
click at [0, 0] on button "[PERSON_NAME]" at bounding box center [0, 0] width 0 height 0
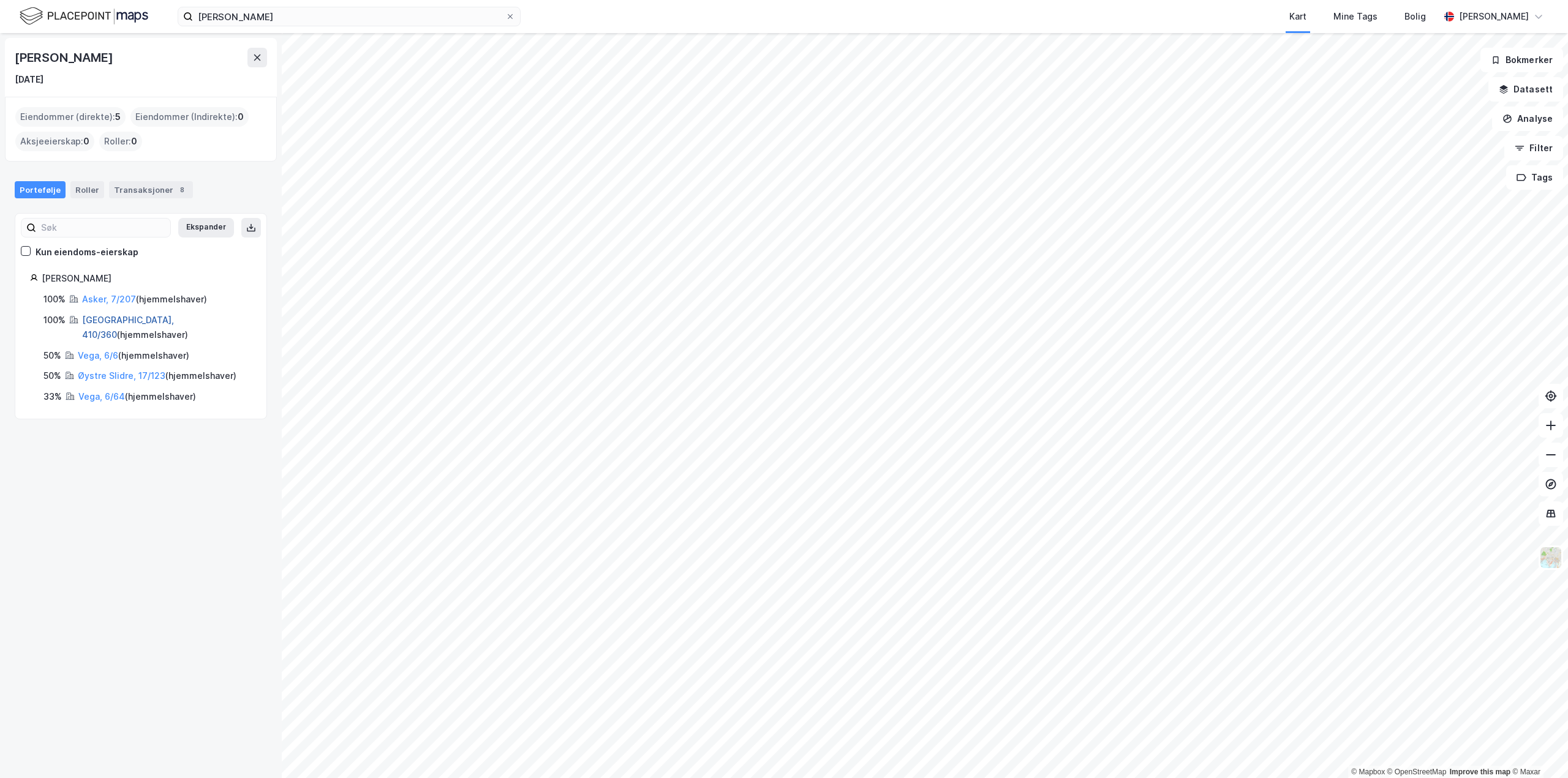
click at [112, 316] on link "[GEOGRAPHIC_DATA], 410/360" at bounding box center [128, 327] width 92 height 25
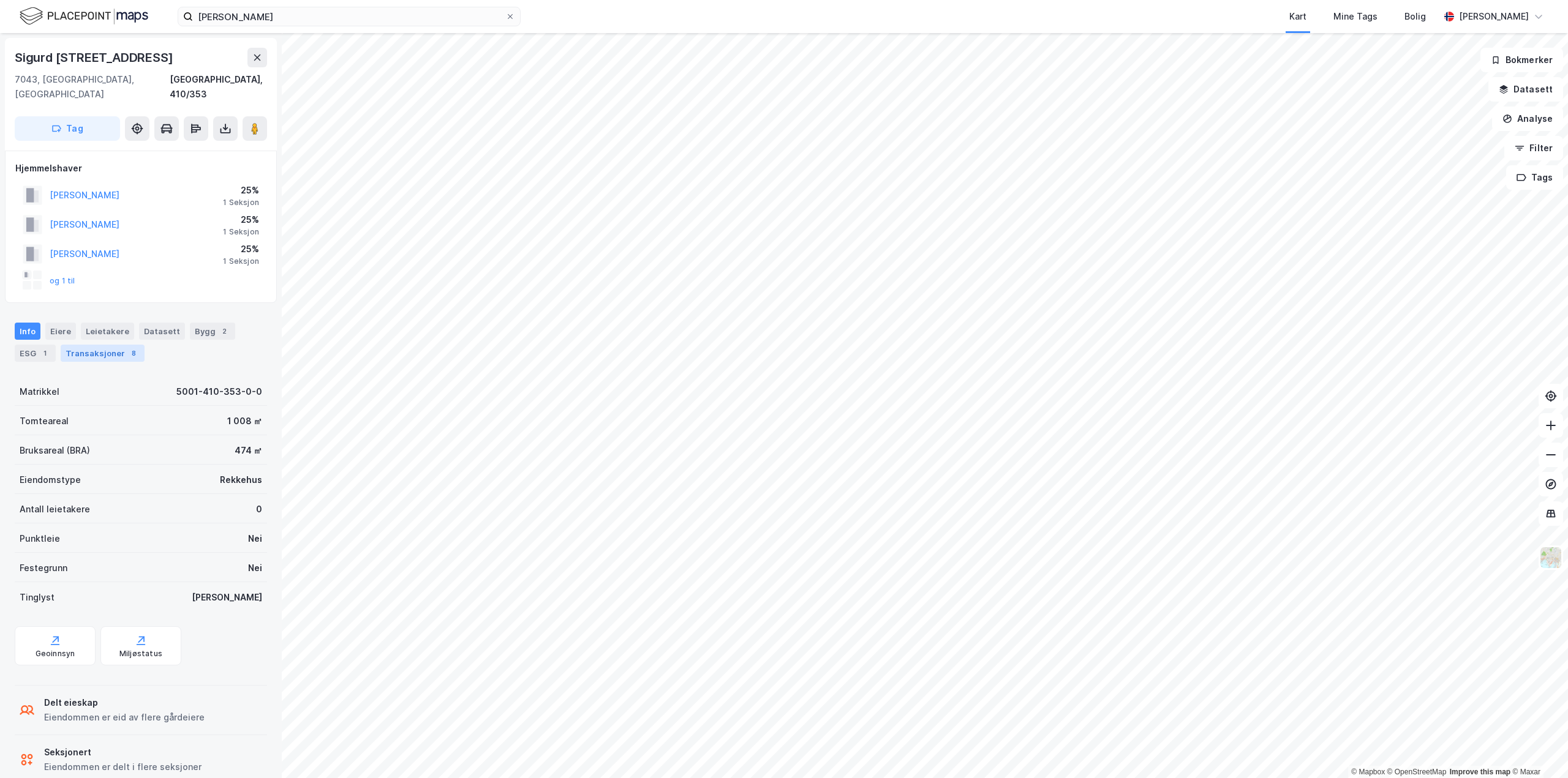
click at [101, 344] on div "Transaksjoner 8" at bounding box center [103, 353] width 84 height 17
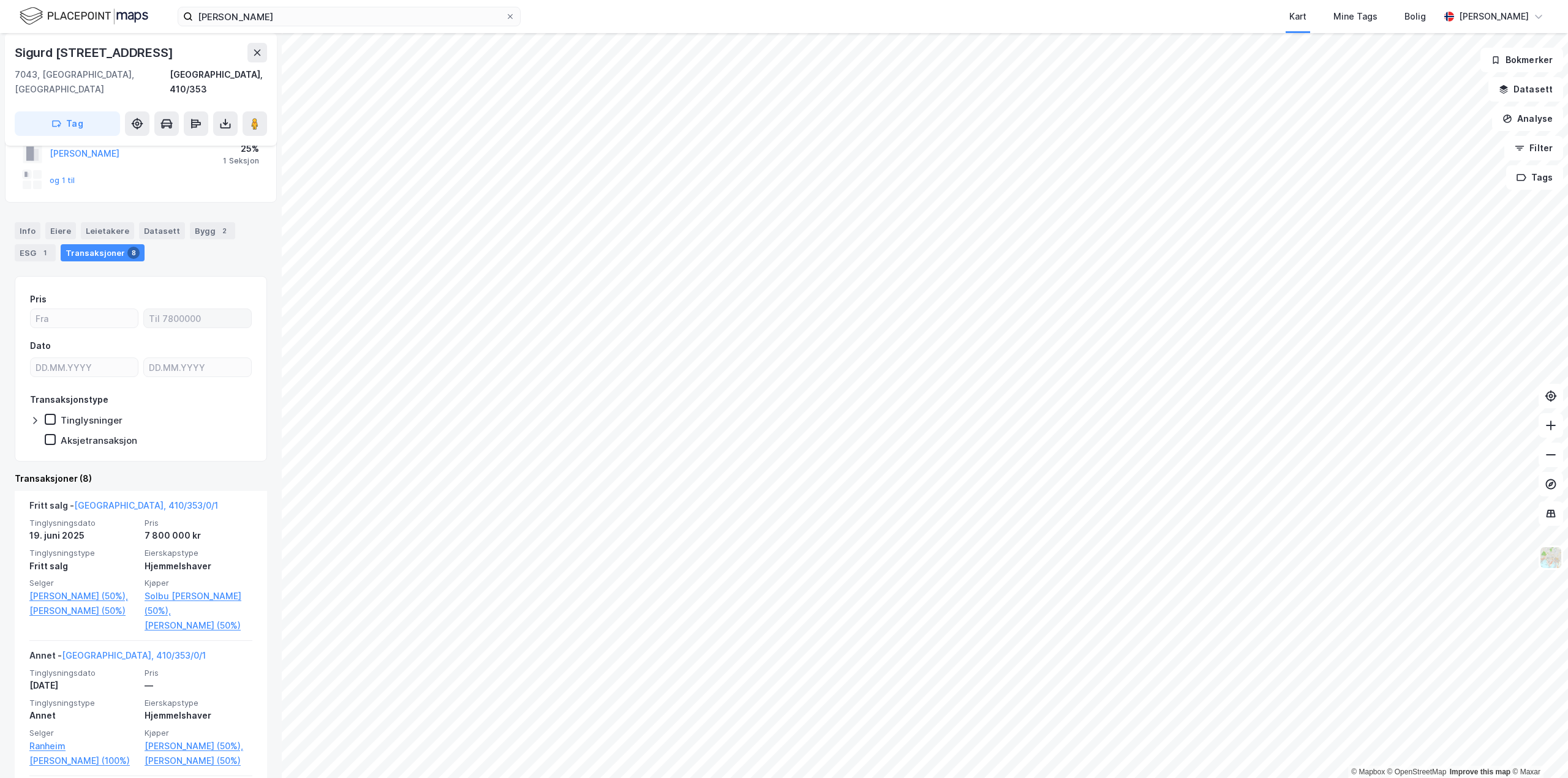
scroll to position [122, 0]
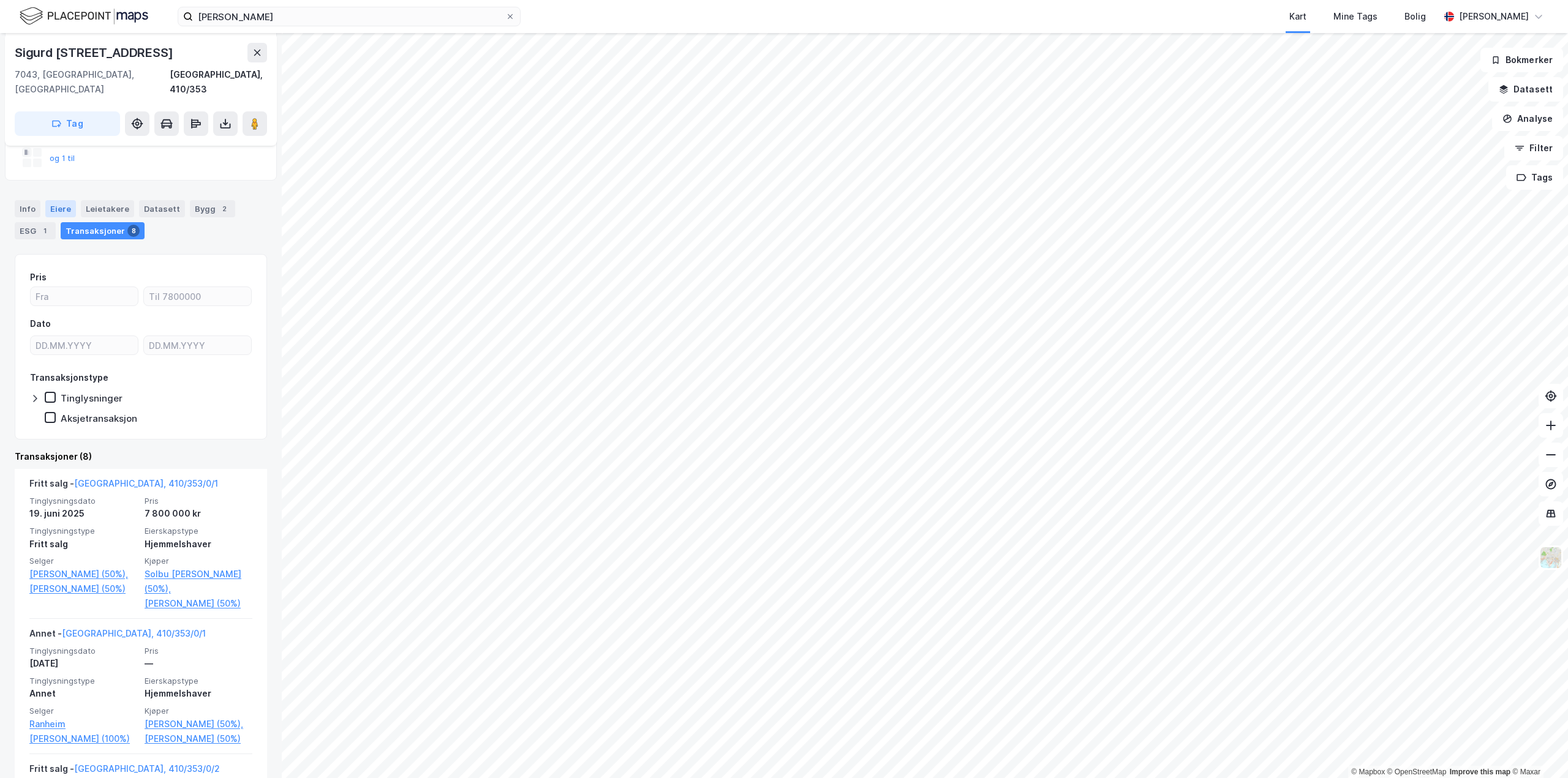
click at [60, 200] on div "Eiere" at bounding box center [61, 209] width 31 height 17
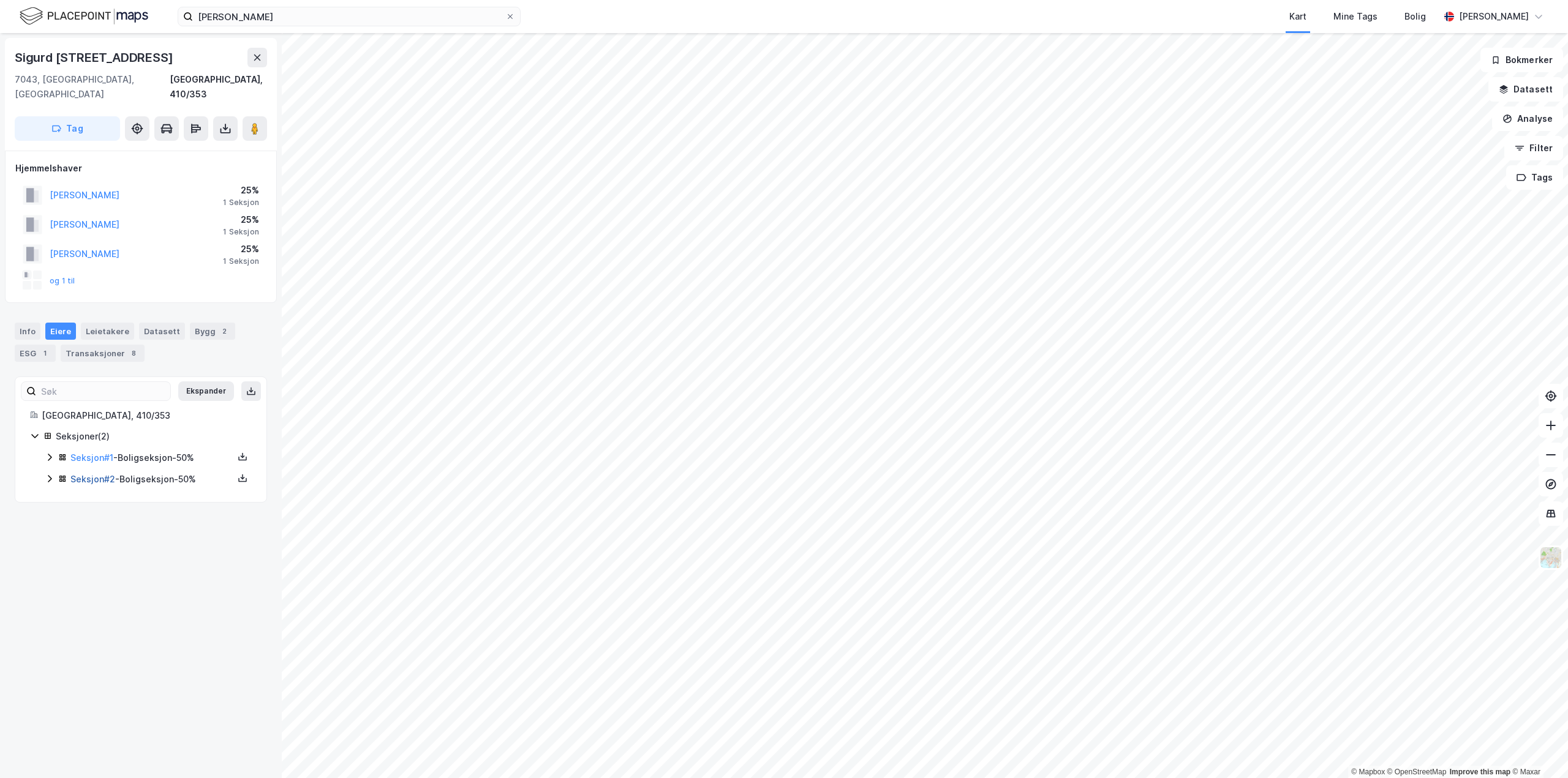
click at [89, 474] on link "Seksjon # 2" at bounding box center [93, 479] width 45 height 10
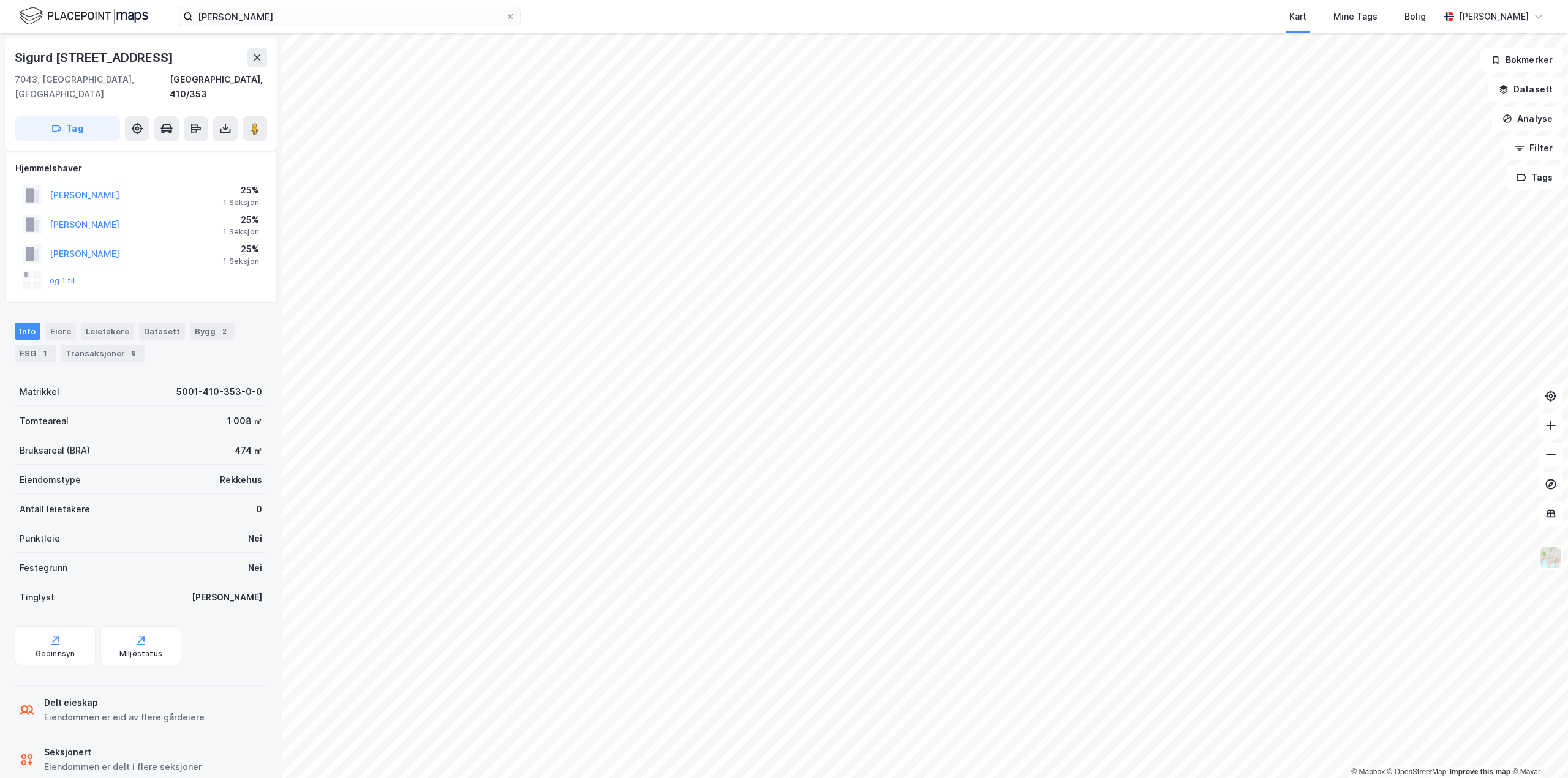
scroll to position [12, 0]
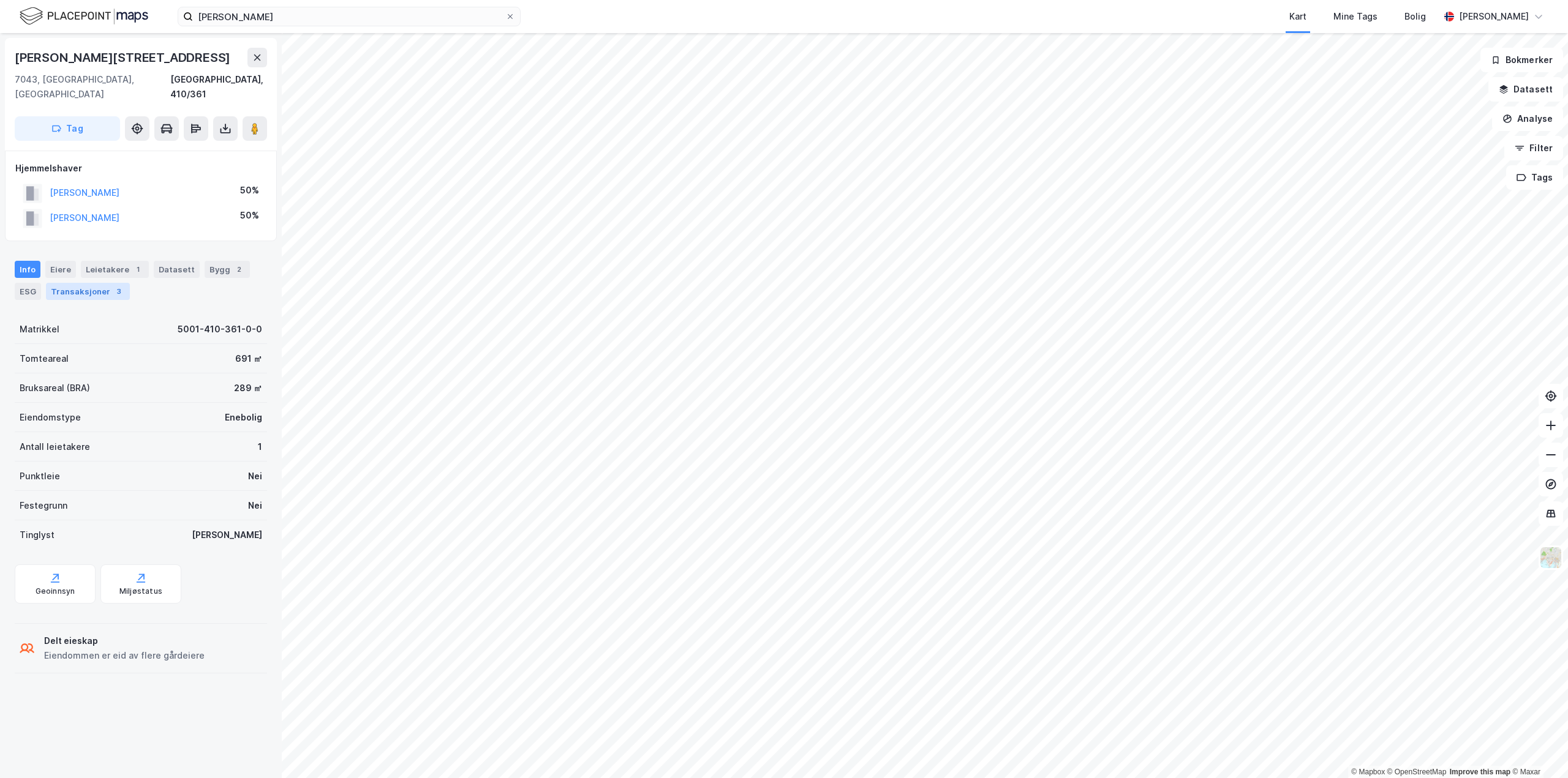
click at [93, 283] on div "Transaksjoner 3" at bounding box center [88, 292] width 84 height 17
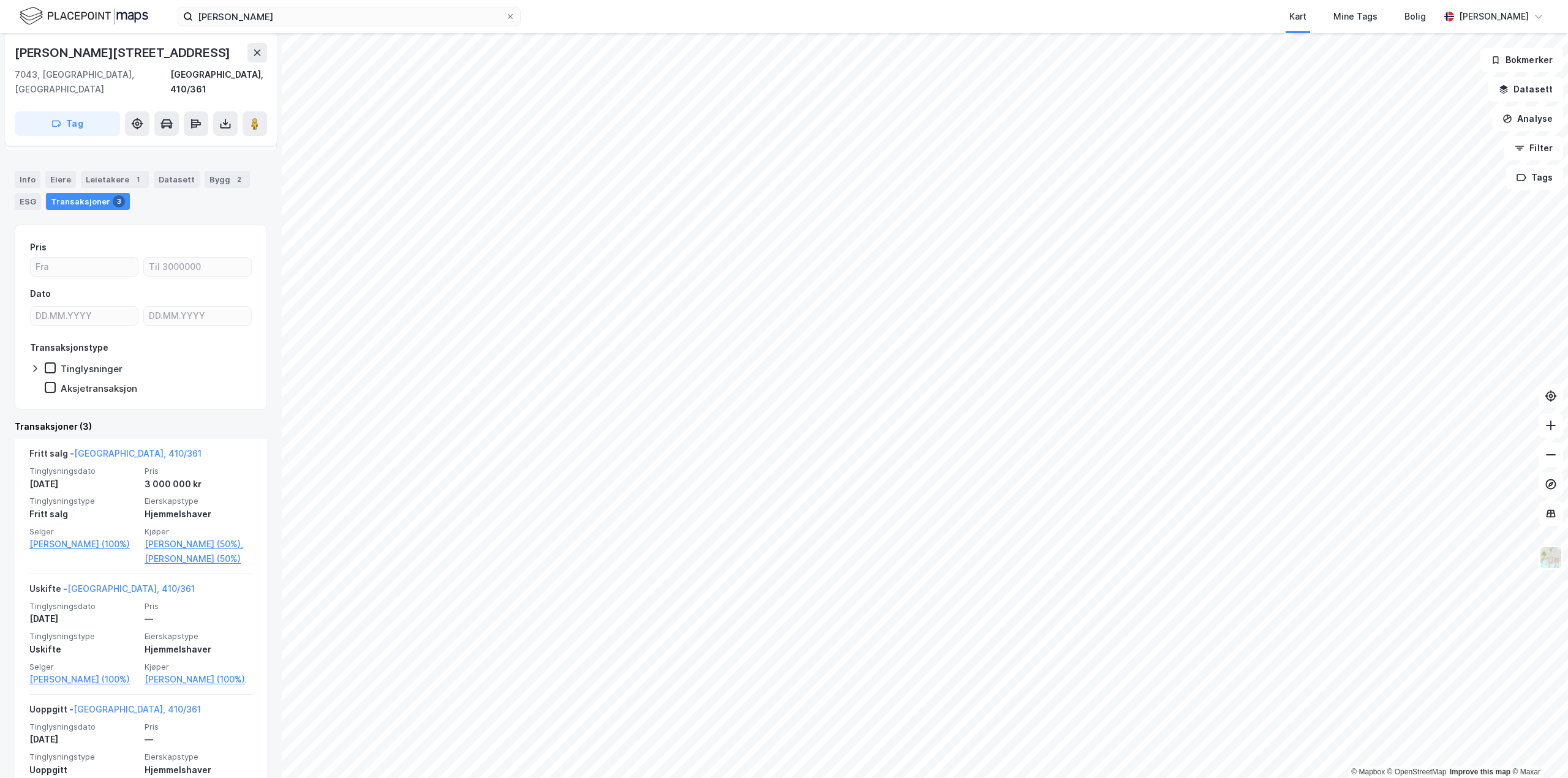
scroll to position [156, 0]
